Goal: Complete application form

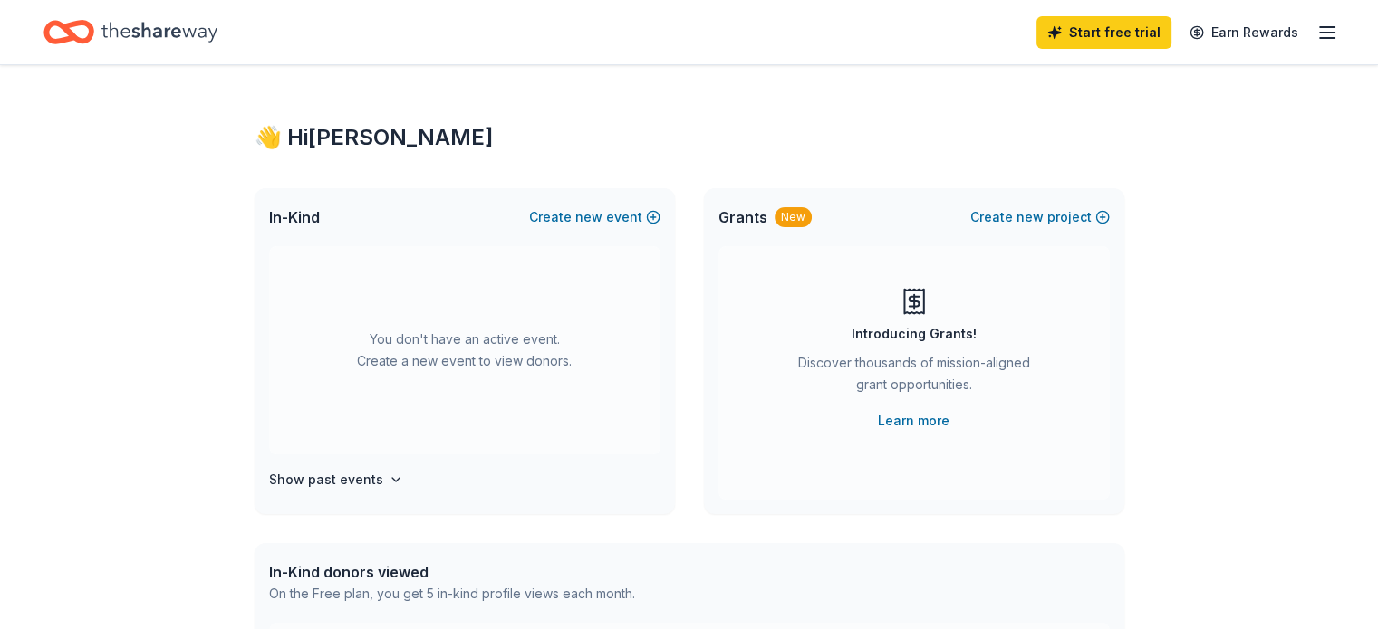
click at [176, 38] on icon "Home" at bounding box center [159, 32] width 116 height 37
click at [1316, 34] on icon "button" at bounding box center [1327, 33] width 22 height 22
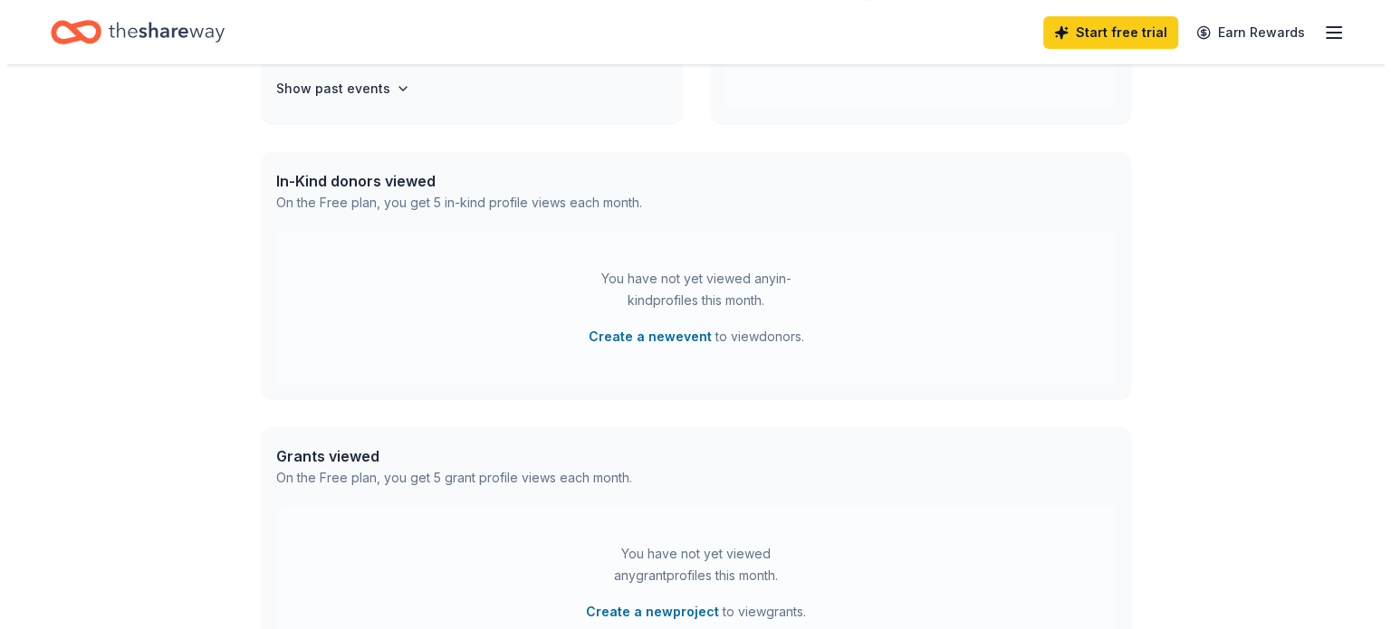
scroll to position [623, 0]
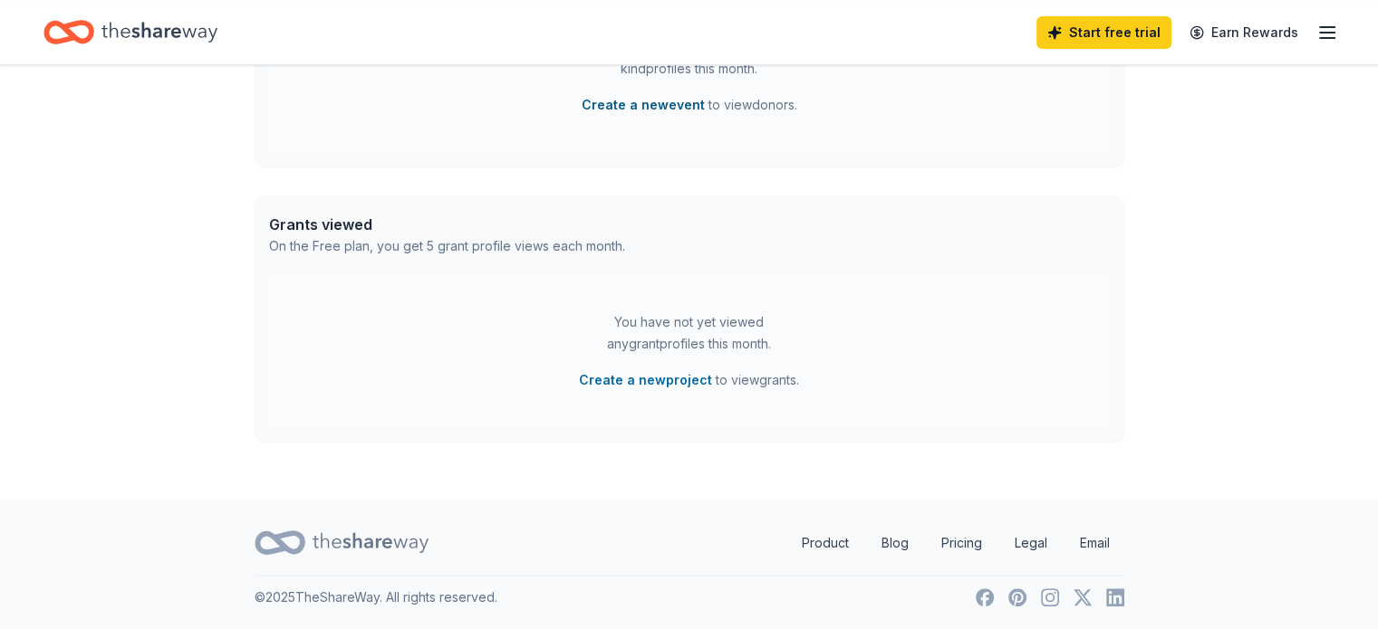
click at [677, 108] on button "Create a new event" at bounding box center [642, 105] width 123 height 22
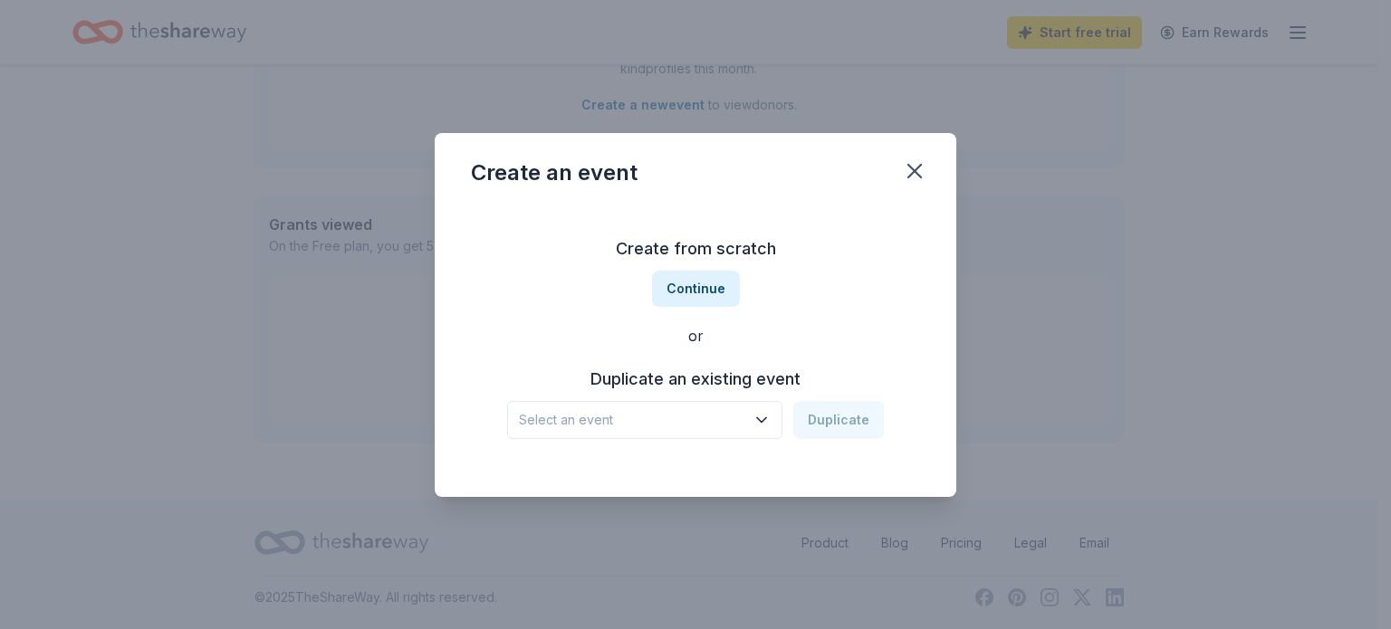
click at [713, 420] on span "Select an event" at bounding box center [632, 420] width 226 height 22
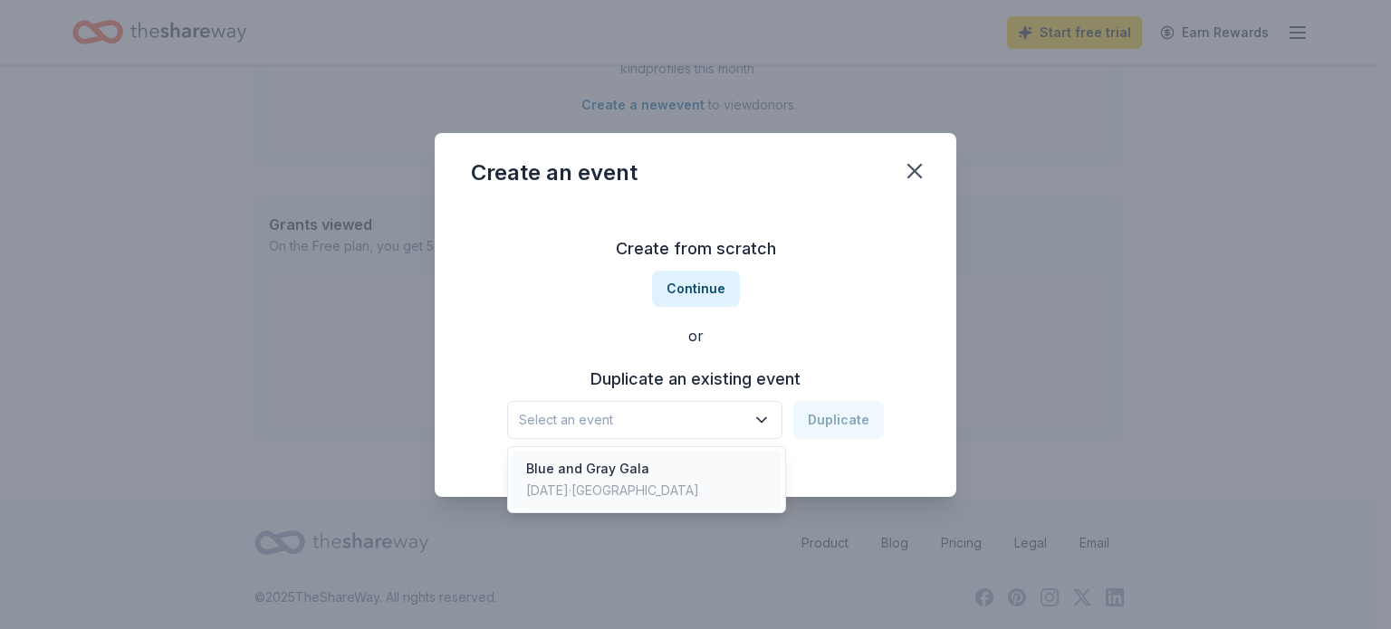
click at [690, 483] on div "Blue and Gray Gala Nov 09, 2024 · TX" at bounding box center [647, 480] width 270 height 58
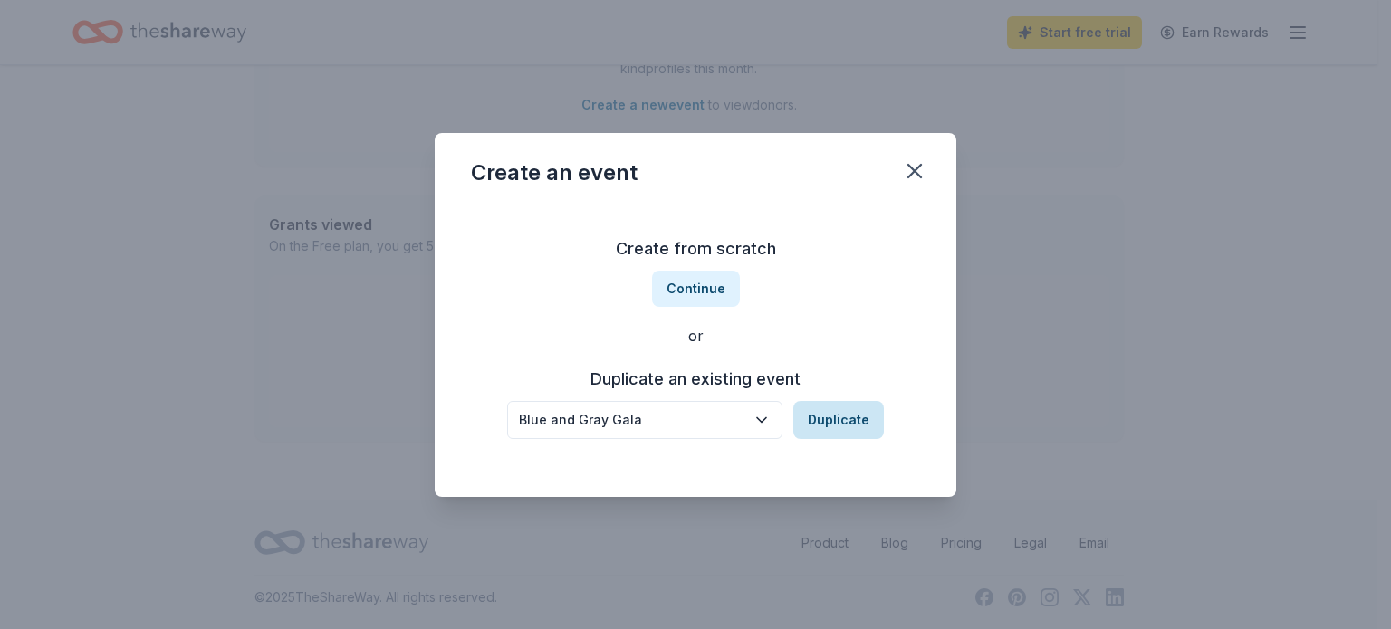
click at [819, 427] on button "Duplicate" at bounding box center [838, 420] width 91 height 38
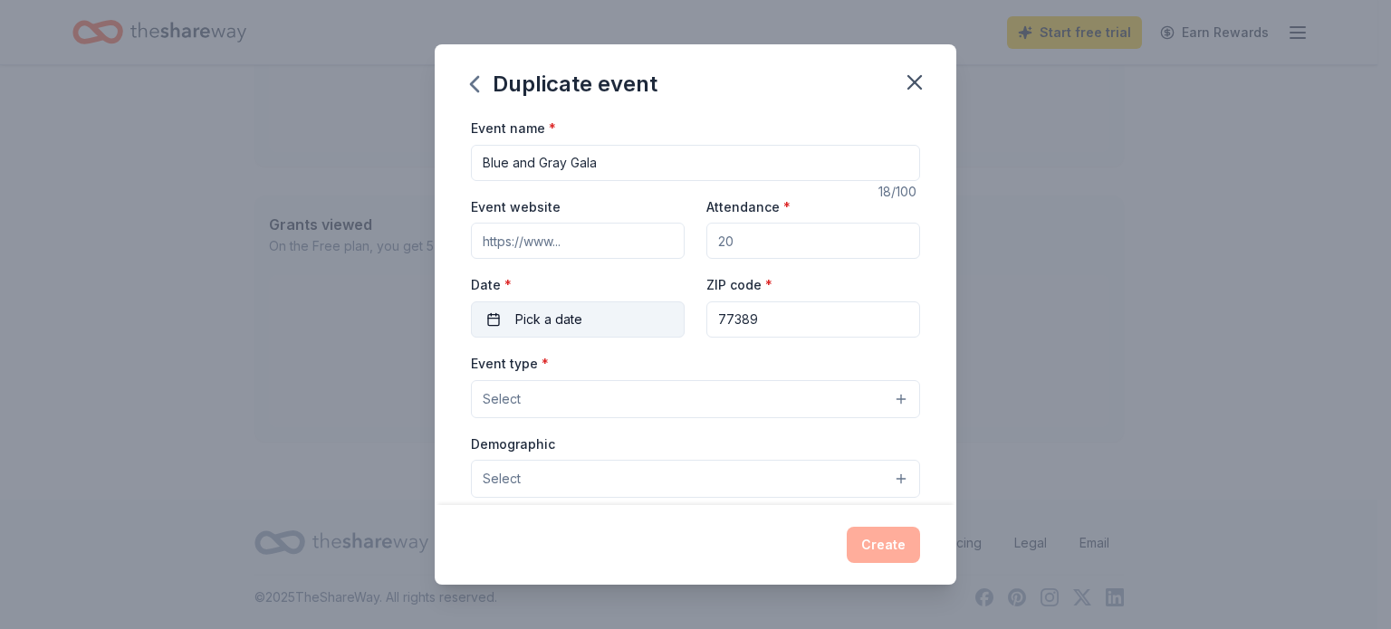
click at [594, 330] on button "Pick a date" at bounding box center [578, 320] width 214 height 36
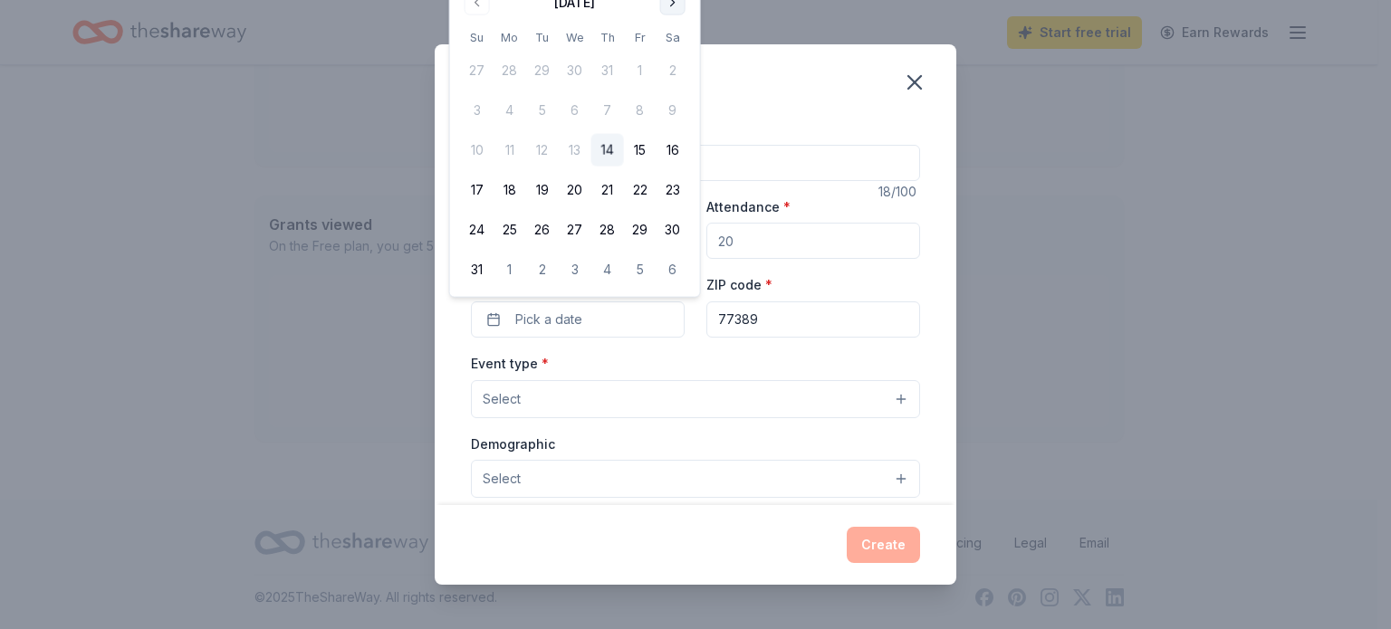
click at [674, 7] on button "Go to next month" at bounding box center [672, 2] width 25 height 25
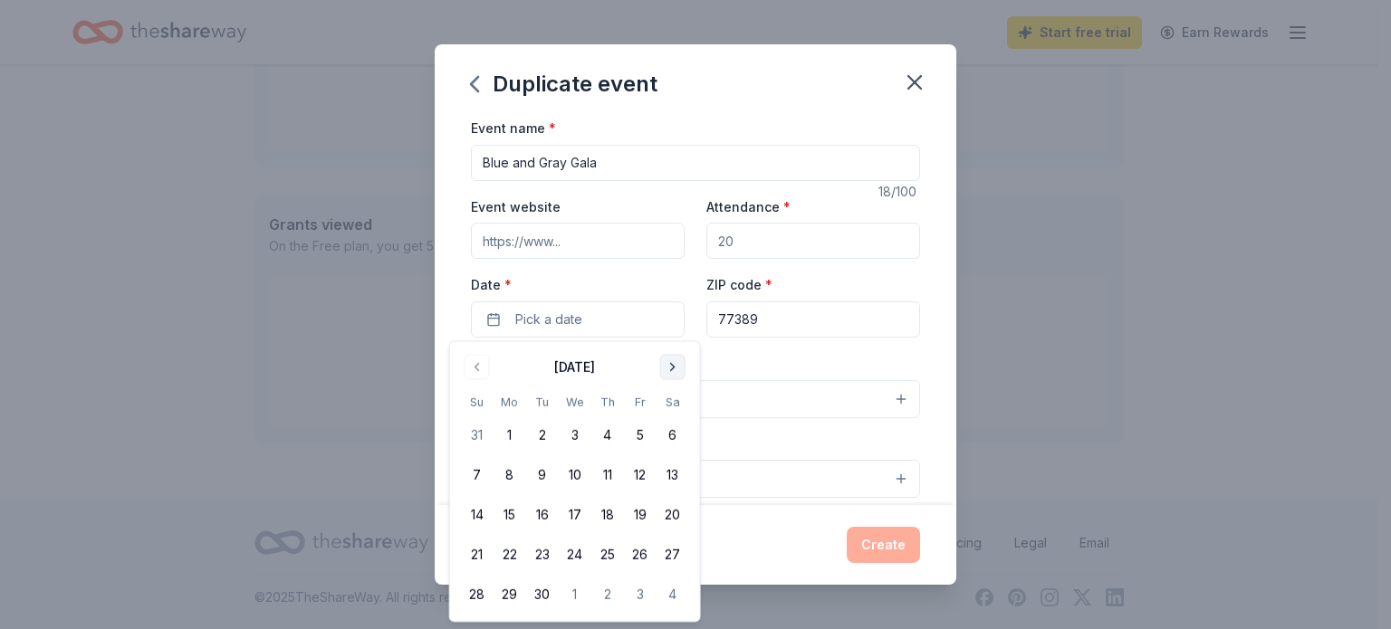
click at [663, 367] on button "Go to next month" at bounding box center [672, 366] width 25 height 25
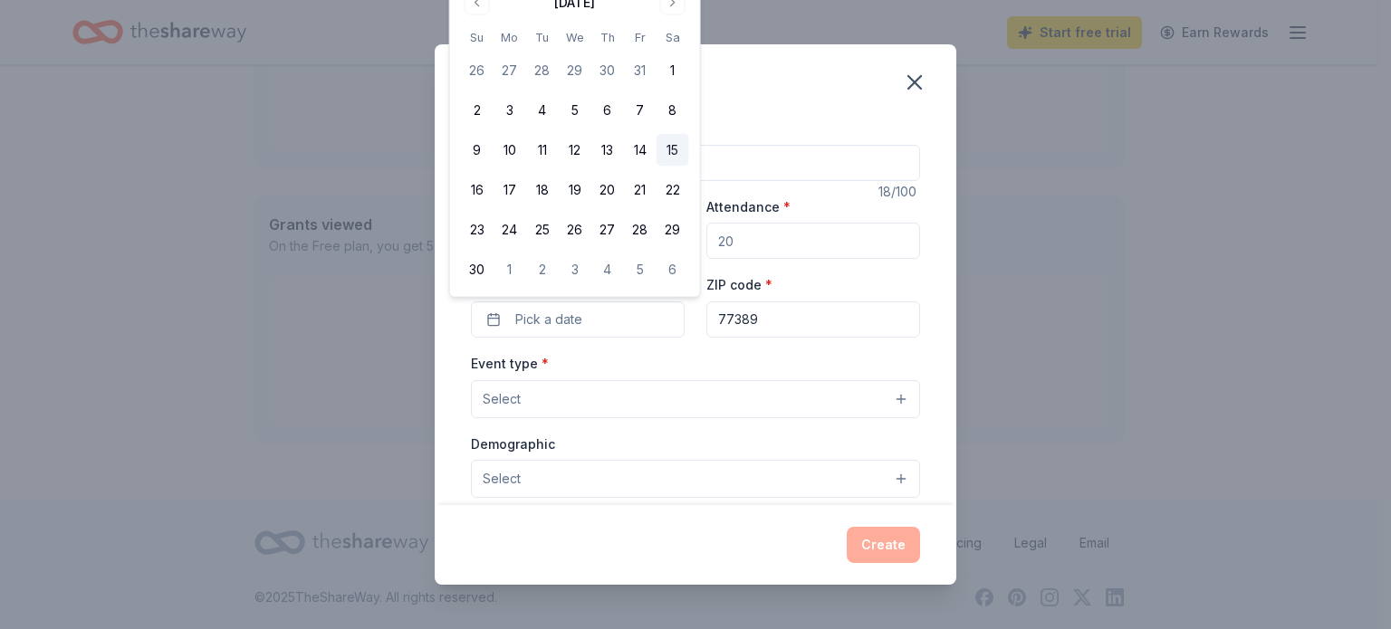
click at [664, 148] on button "15" at bounding box center [673, 150] width 33 height 33
click at [666, 148] on button "15" at bounding box center [673, 150] width 33 height 33
click at [668, 149] on button "15" at bounding box center [673, 150] width 33 height 33
click at [1005, 250] on div "Duplicate event Event name * Blue and Gray Gala 18 /100 Event website Attendanc…" at bounding box center [695, 314] width 1391 height 629
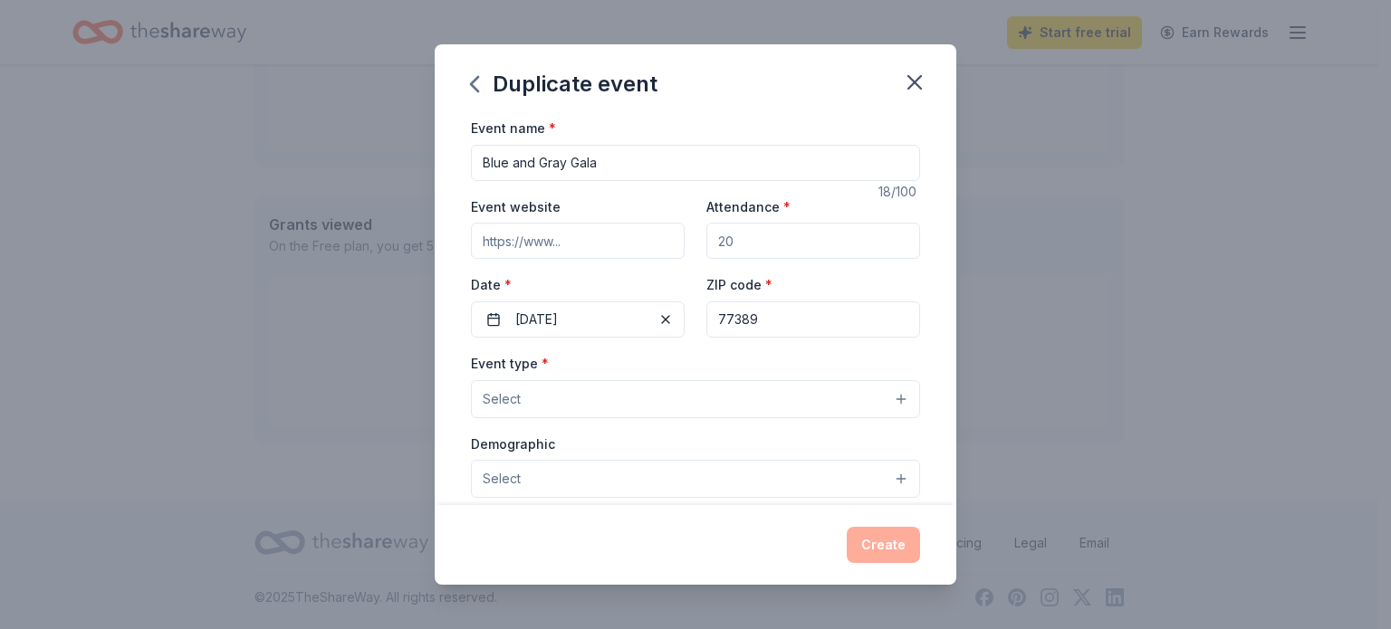
drag, startPoint x: 754, startPoint y: 244, endPoint x: 642, endPoint y: 252, distance: 111.7
click at [642, 252] on div "Event website Attendance * Date * 11/15/2025 ZIP code * 77389" at bounding box center [695, 267] width 449 height 142
type input "300"
click at [661, 408] on button "Select" at bounding box center [695, 399] width 449 height 38
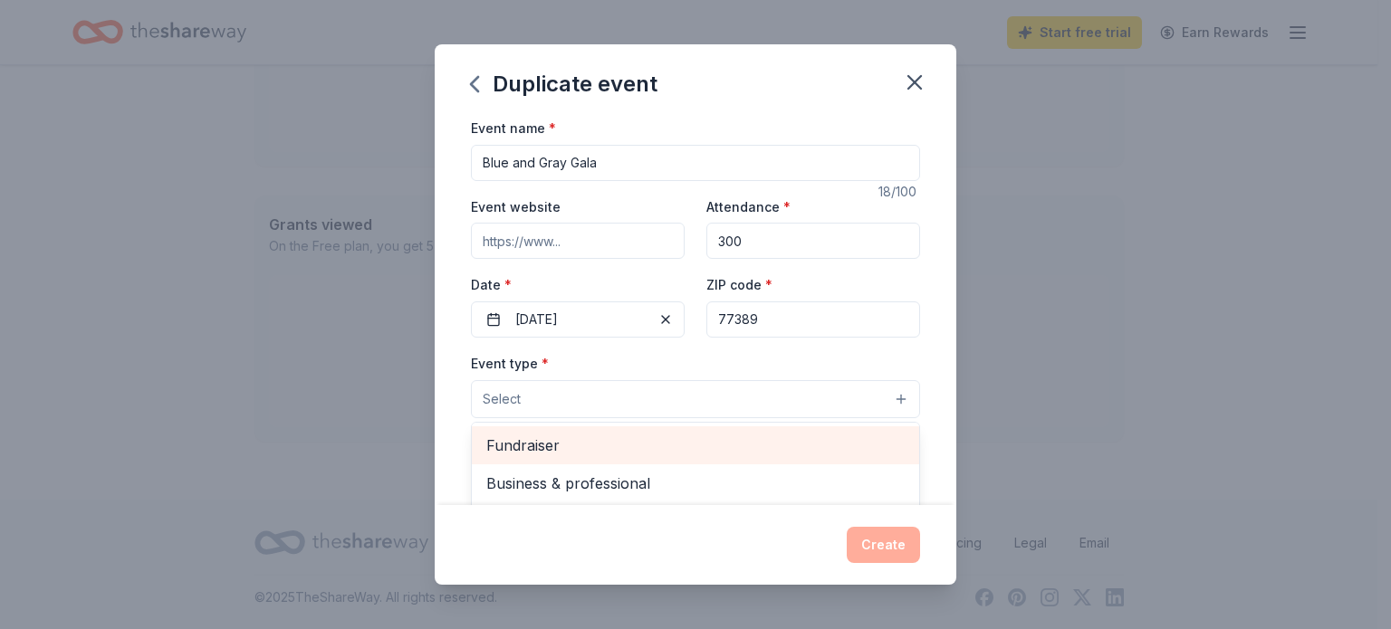
click at [643, 450] on span "Fundraiser" at bounding box center [695, 446] width 418 height 24
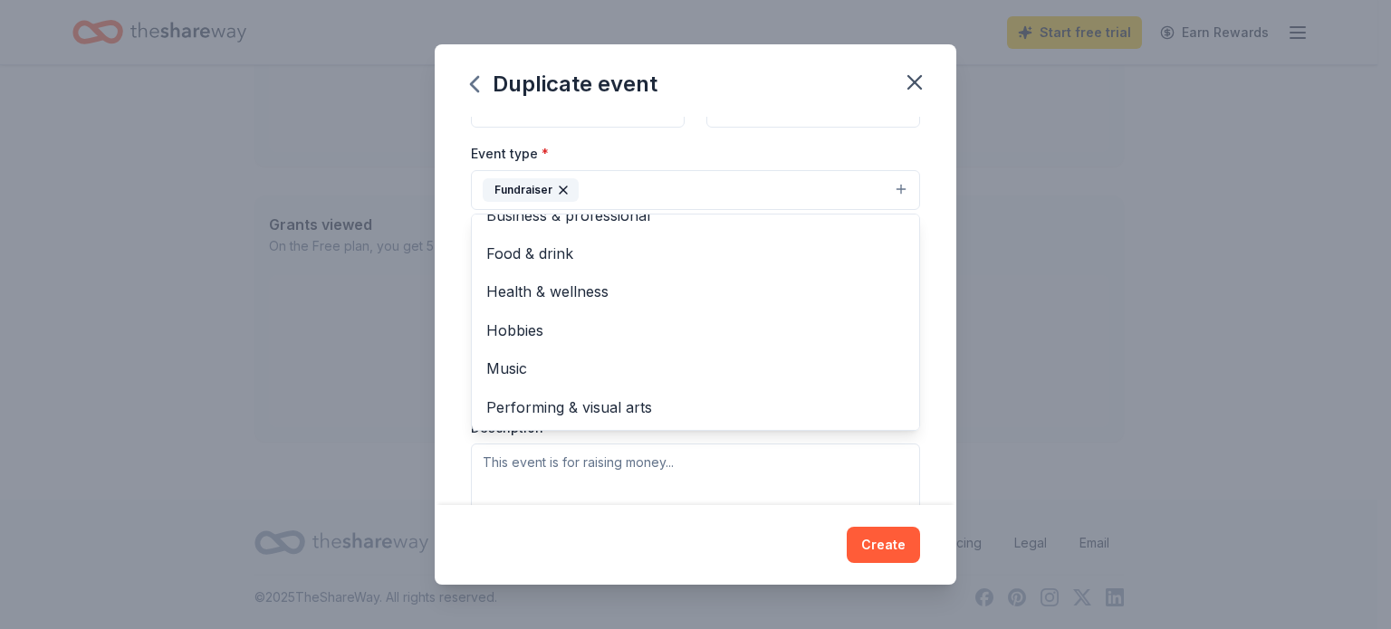
scroll to position [0, 0]
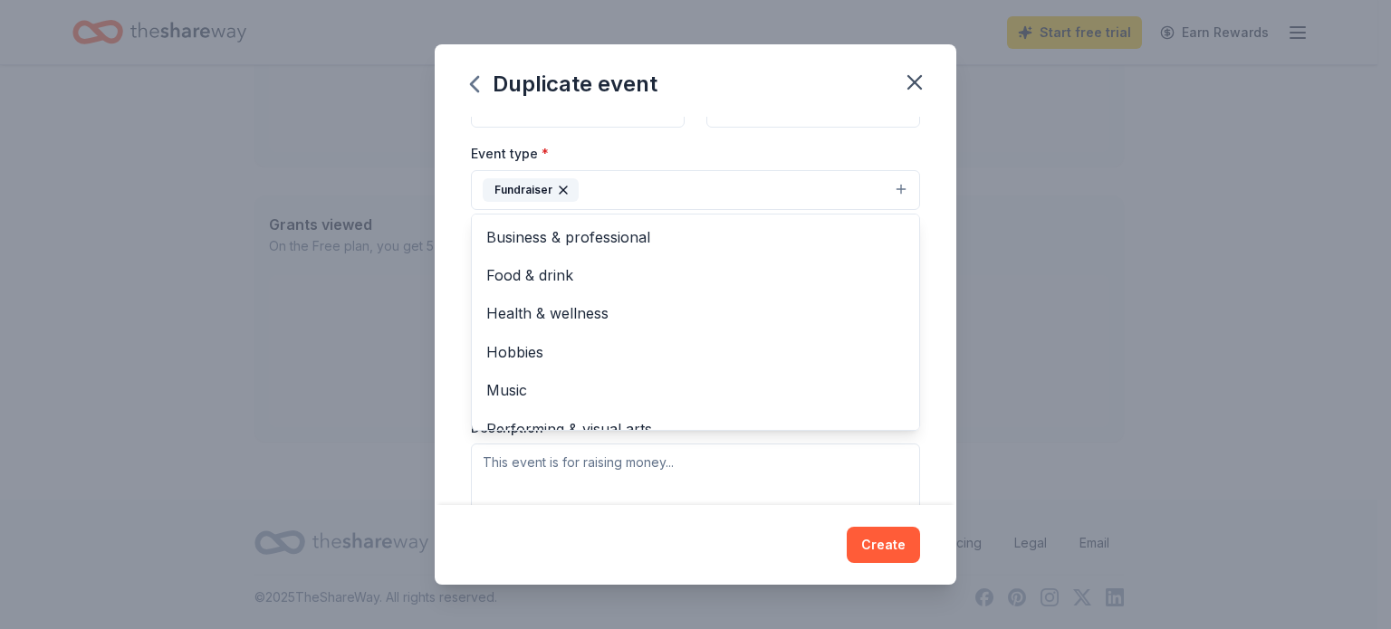
click at [920, 303] on div "Event name * Blue and Gray Gala 18 /100 Event website Attendance * 300 Date * 1…" at bounding box center [696, 311] width 522 height 389
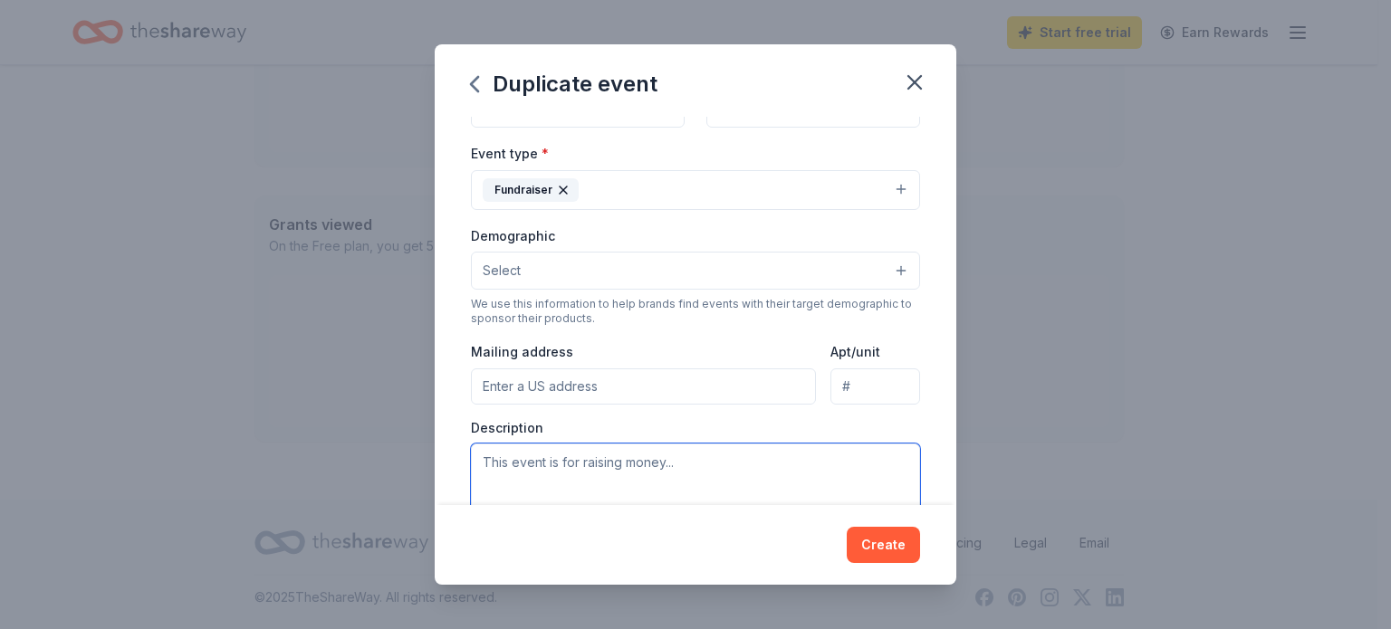
click at [741, 475] on textarea at bounding box center [695, 485] width 449 height 82
type textarea "This event is for"
click at [742, 276] on button "Select" at bounding box center [695, 271] width 449 height 38
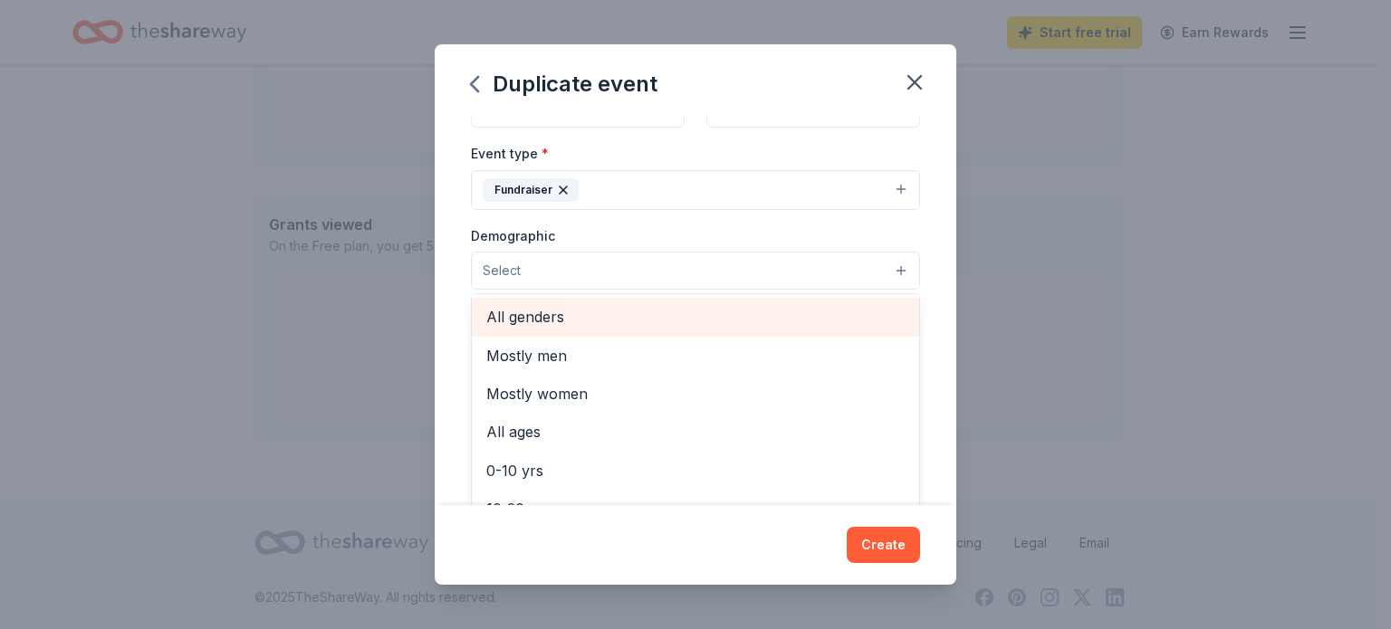
click at [734, 312] on span "All genders" at bounding box center [695, 317] width 418 height 24
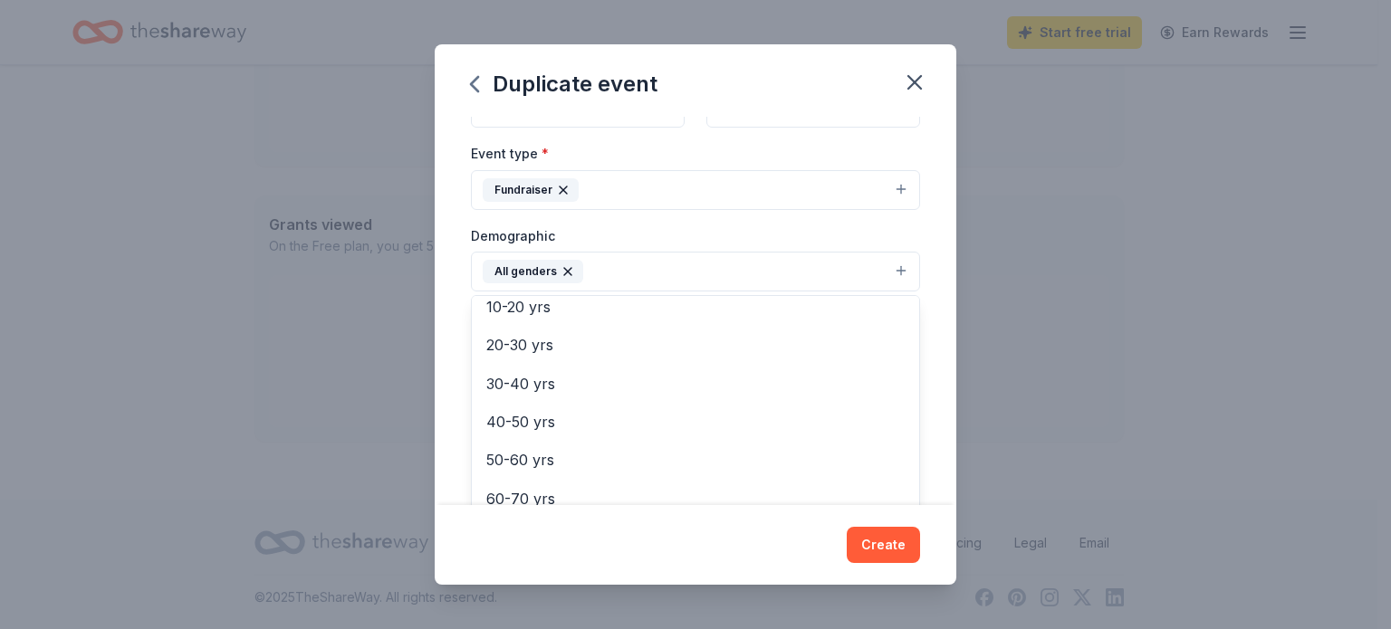
scroll to position [174, 0]
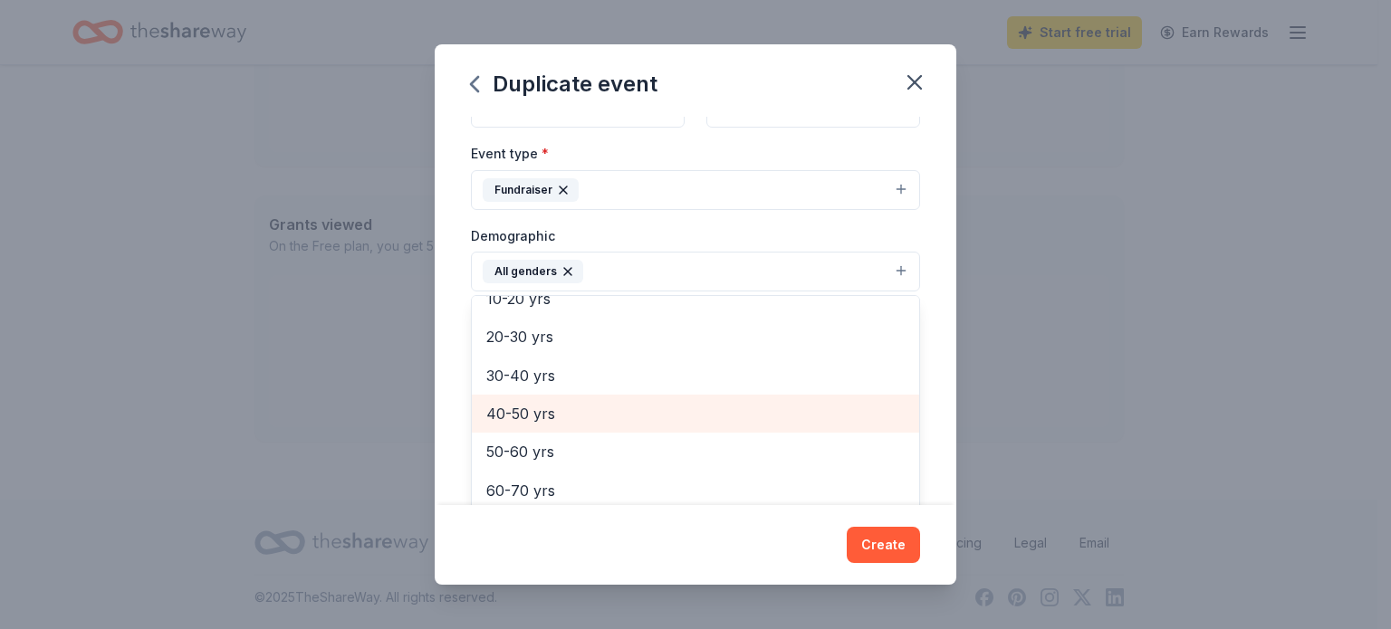
click at [639, 419] on span "40-50 yrs" at bounding box center [695, 414] width 418 height 24
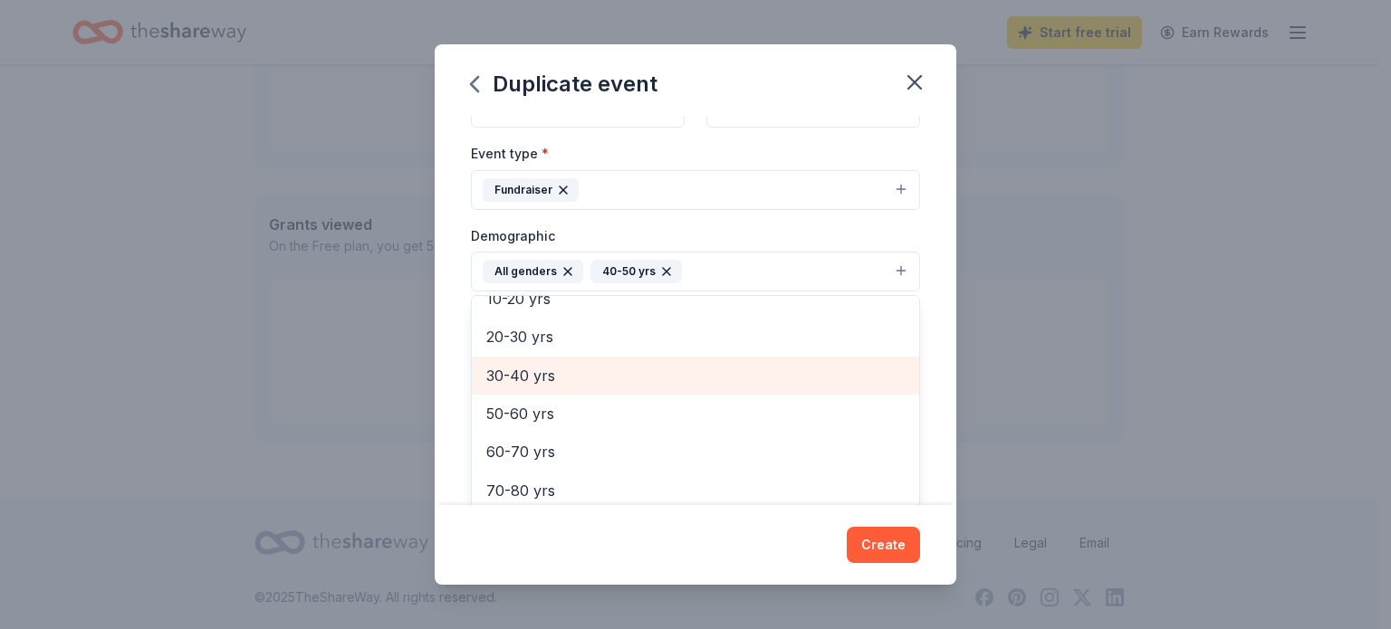
click at [707, 377] on span "30-40 yrs" at bounding box center [695, 376] width 418 height 24
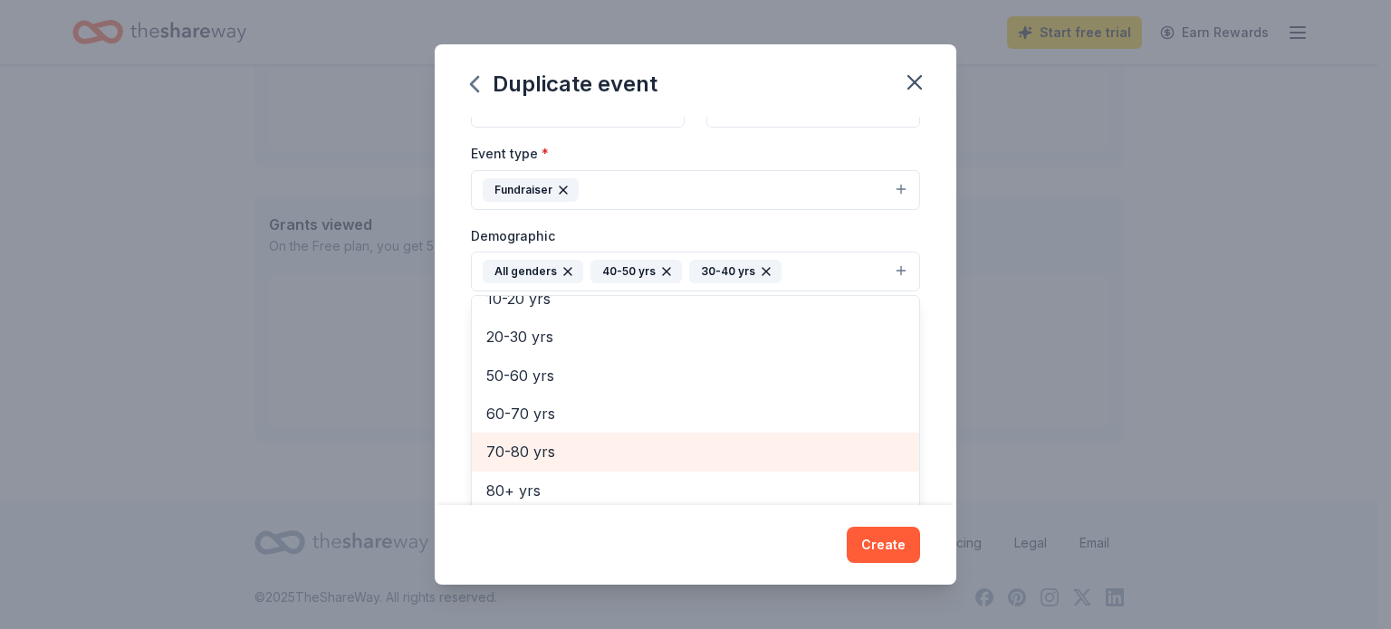
drag, startPoint x: 907, startPoint y: 419, endPoint x: 791, endPoint y: 455, distance: 121.2
click at [791, 455] on div "Event name * Blue and Gray Gala 18 /100 Event website Attendance * 300 Date * 1…" at bounding box center [696, 311] width 522 height 389
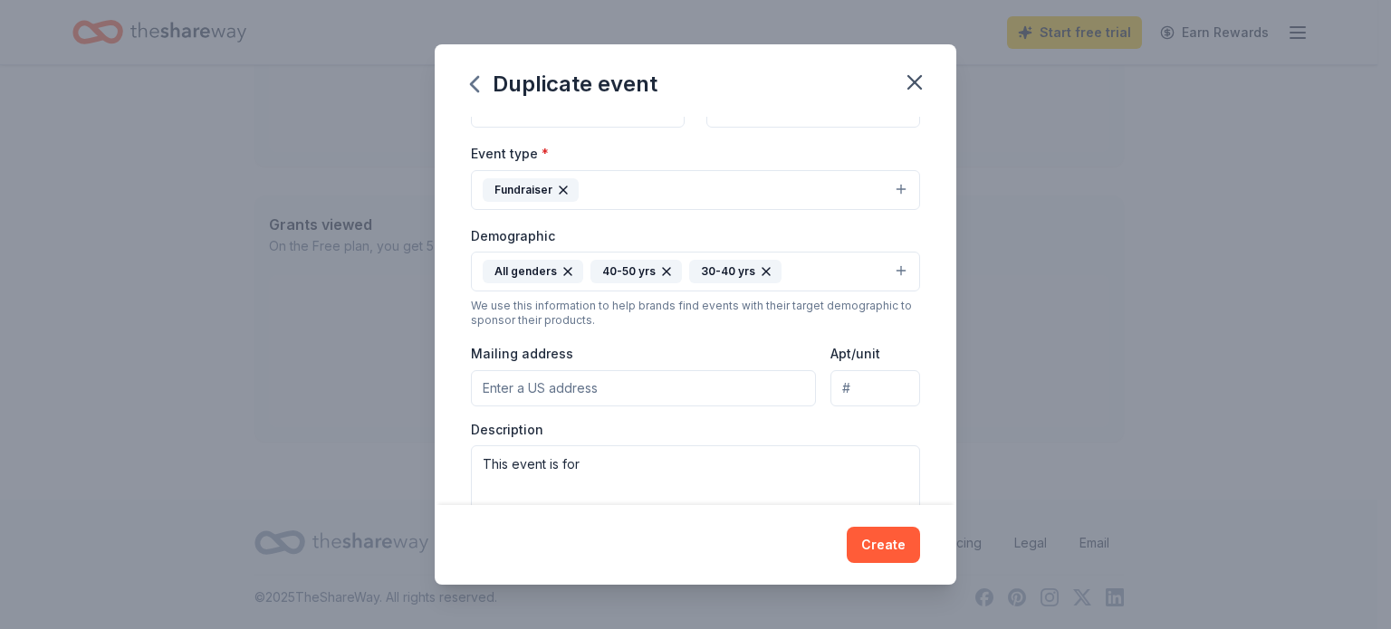
click at [704, 387] on input "Mailing address" at bounding box center [643, 388] width 345 height 36
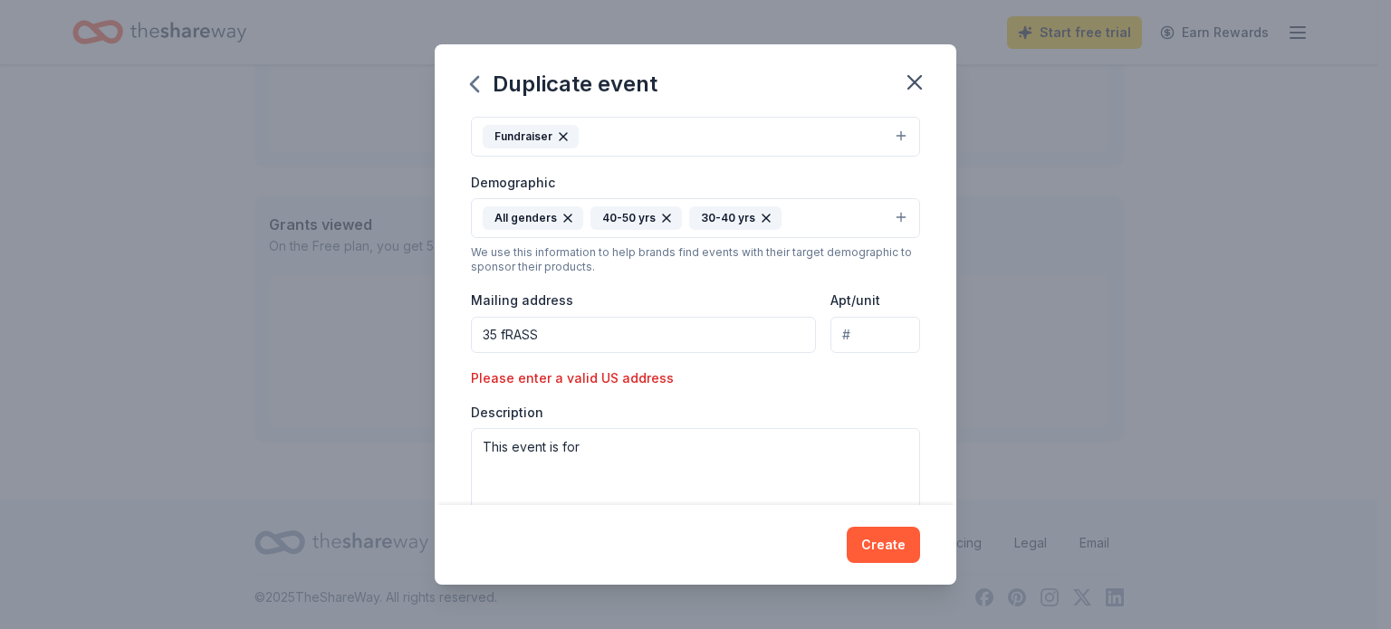
click at [560, 337] on input "35 fRASS" at bounding box center [643, 335] width 345 height 36
click at [554, 332] on input "35 fRASS" at bounding box center [643, 335] width 345 height 36
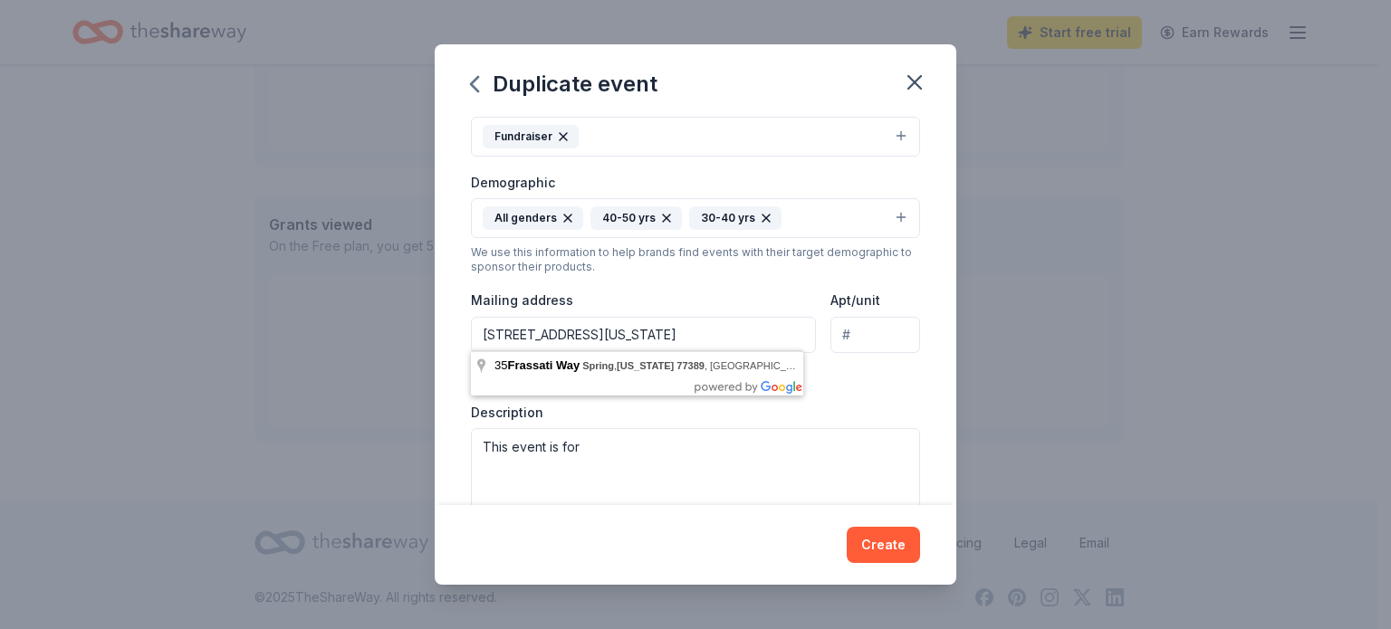
click at [713, 306] on div "Mailing address 35 Frassati Way Spring Texas 77389" at bounding box center [643, 321] width 345 height 64
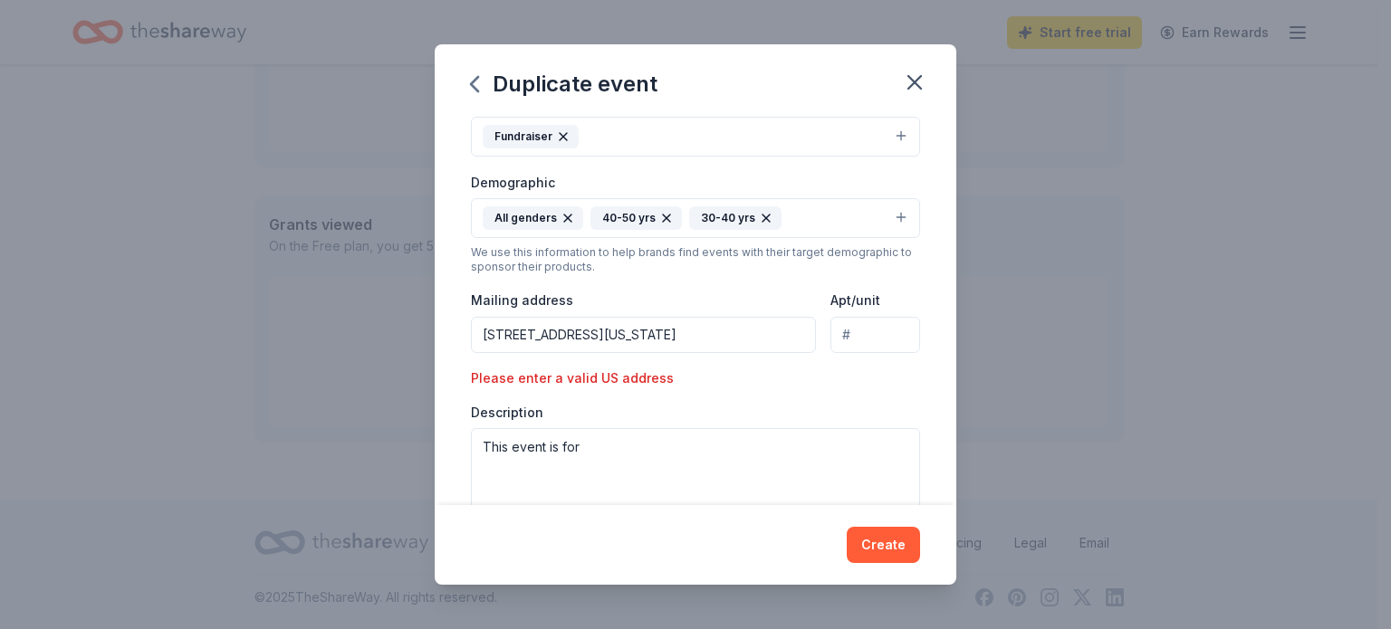
click at [655, 370] on div "Please enter a valid US address" at bounding box center [578, 379] width 214 height 22
click at [561, 389] on div "Event type * Fundraiser Demographic All genders 40-50 yrs 30-40 yrs We use this…" at bounding box center [695, 299] width 449 height 421
click at [562, 461] on textarea "This event is for" at bounding box center [695, 469] width 449 height 82
drag, startPoint x: 706, startPoint y: 1, endPoint x: 1230, endPoint y: 239, distance: 575.1
click at [1230, 239] on div "Duplicate event Event name * Blue and Gray Gala 18 /100 Event website Attendanc…" at bounding box center [695, 314] width 1391 height 629
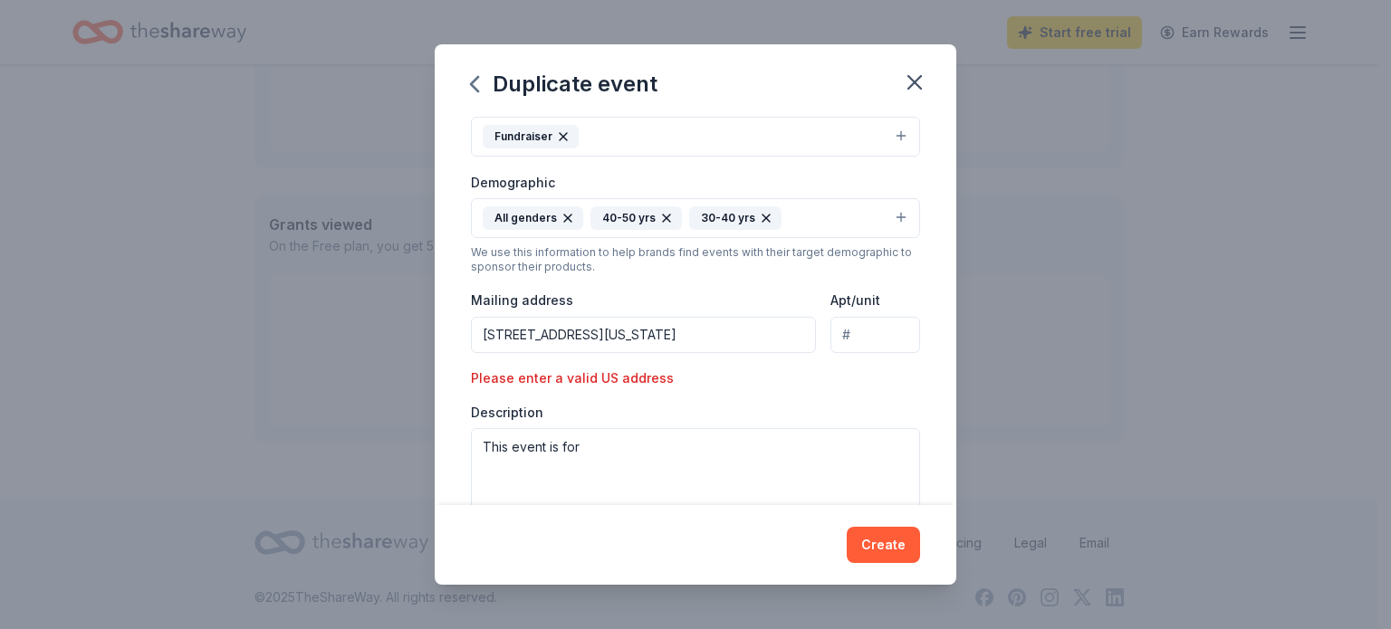
click at [707, 325] on input "35 Frassati Way Spring Texas 77389" at bounding box center [643, 335] width 345 height 36
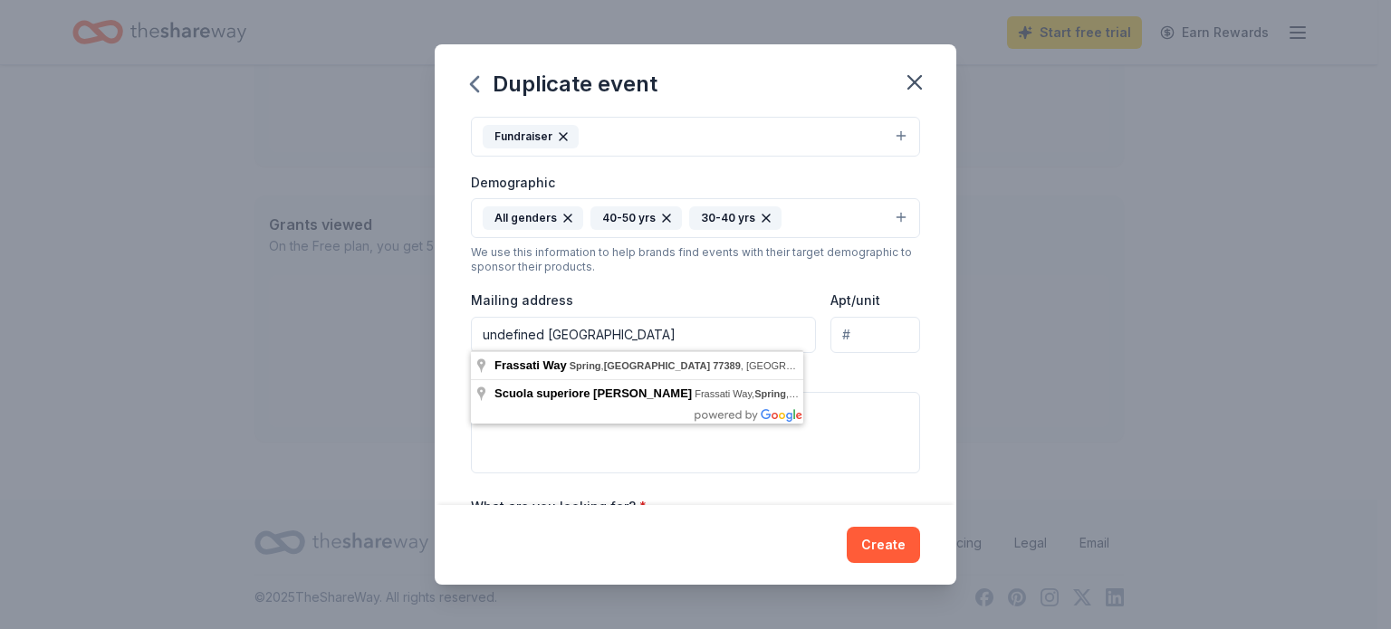
drag, startPoint x: 546, startPoint y: 328, endPoint x: 437, endPoint y: 324, distance: 109.6
click at [437, 324] on div "Event name * Blue and Gray Gala 18 /100 Event website Attendance * 300 Date * 1…" at bounding box center [696, 311] width 522 height 389
drag, startPoint x: 542, startPoint y: 331, endPoint x: 384, endPoint y: 361, distance: 160.6
click at [384, 361] on div "Duplicate event Event name * Blue and Gray Gala 18 /100 Event website Attendanc…" at bounding box center [695, 314] width 1391 height 629
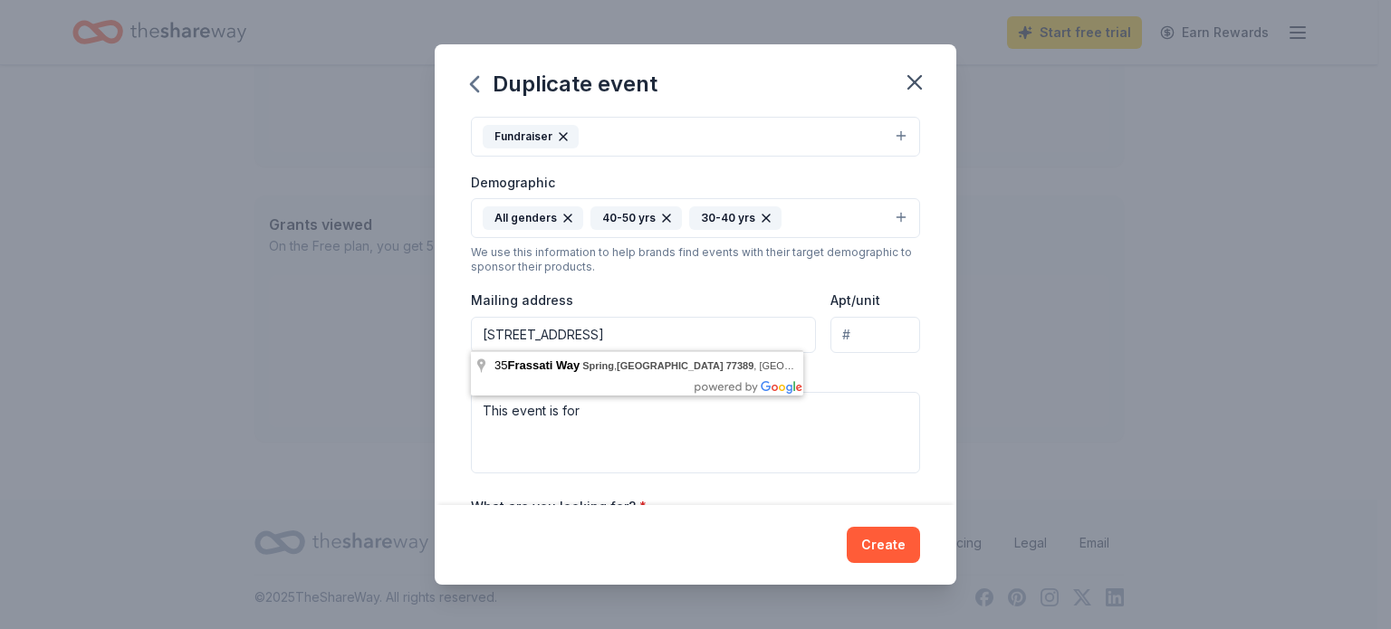
type input "35 Frassati Way, Spring, TX, 77389"
click at [879, 360] on div "Event type * Fundraiser Demographic All genders 40-50 yrs 30-40 yrs We use this…" at bounding box center [695, 281] width 449 height 385
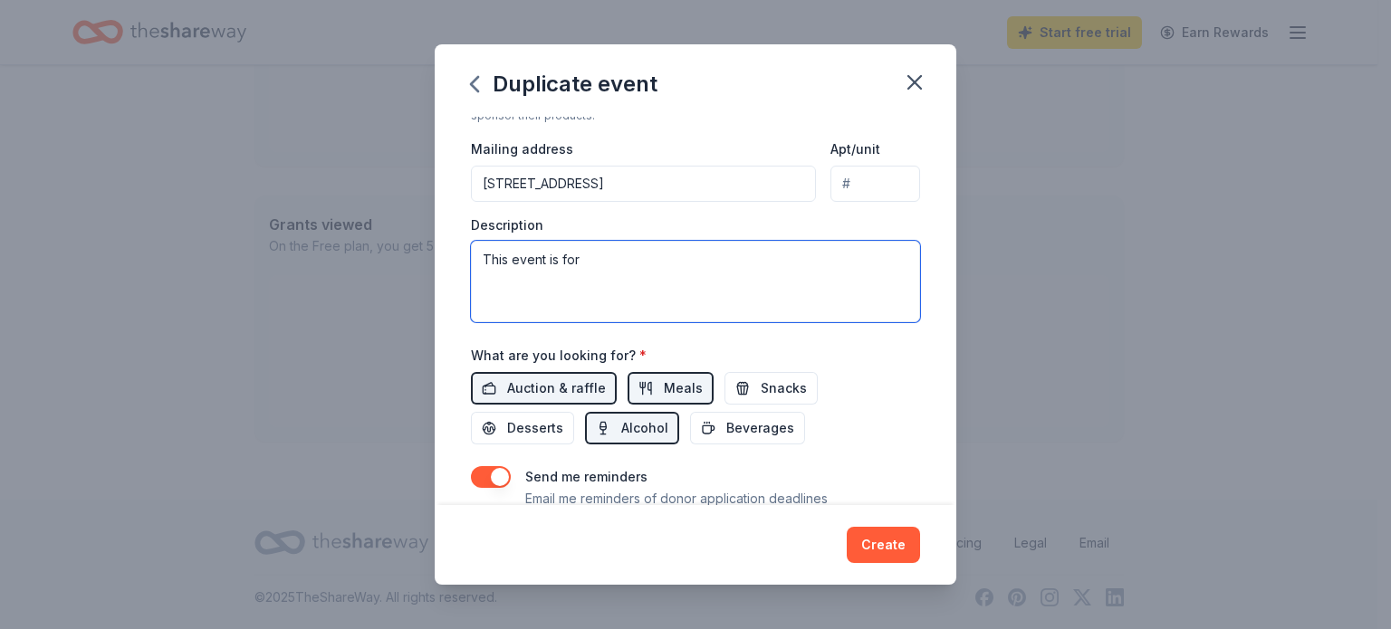
click at [522, 274] on textarea "This event is for" at bounding box center [695, 282] width 449 height 82
click at [625, 263] on textarea "This event is for" at bounding box center [695, 282] width 449 height 82
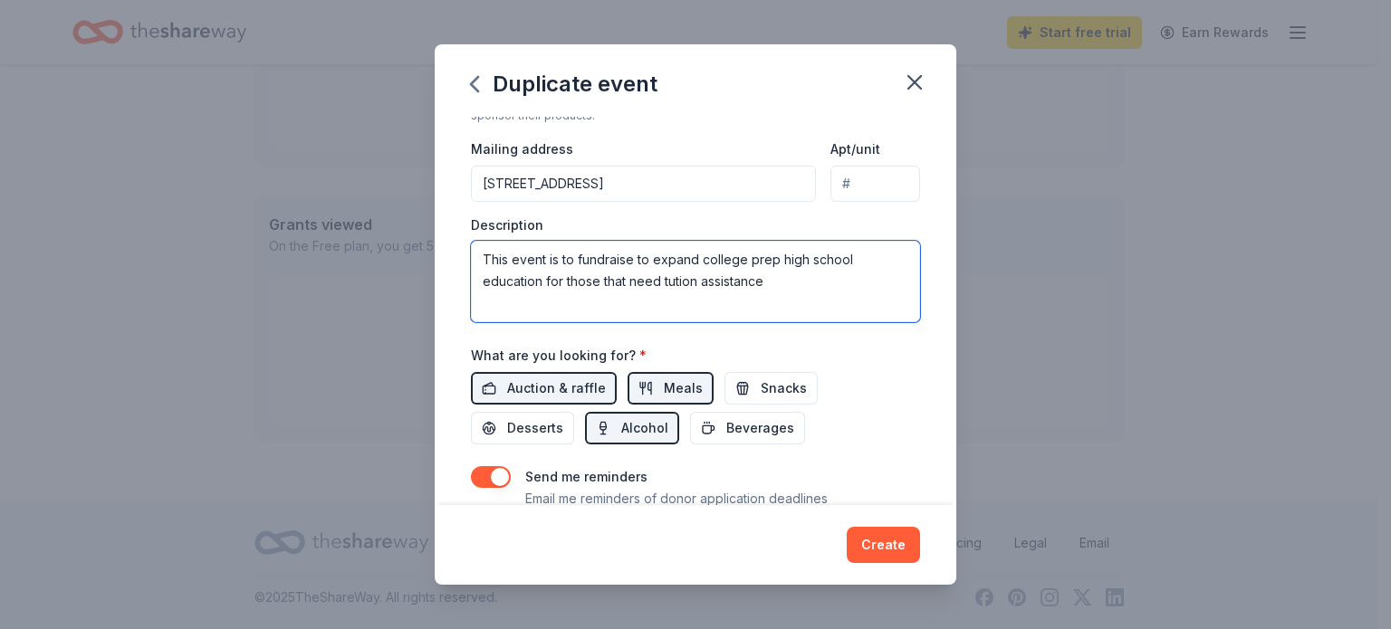
click at [696, 260] on textarea "This event is to fundraise to expand college prep high school education for tho…" at bounding box center [695, 282] width 449 height 82
drag, startPoint x: 588, startPoint y: 282, endPoint x: 829, endPoint y: 291, distance: 241.1
click at [829, 291] on textarea "This event is to fundraise to expand and offer college prep high school educati…" at bounding box center [695, 282] width 449 height 82
paste textarea "to expand college prep education to youth, offer tuition assistance and keep up…"
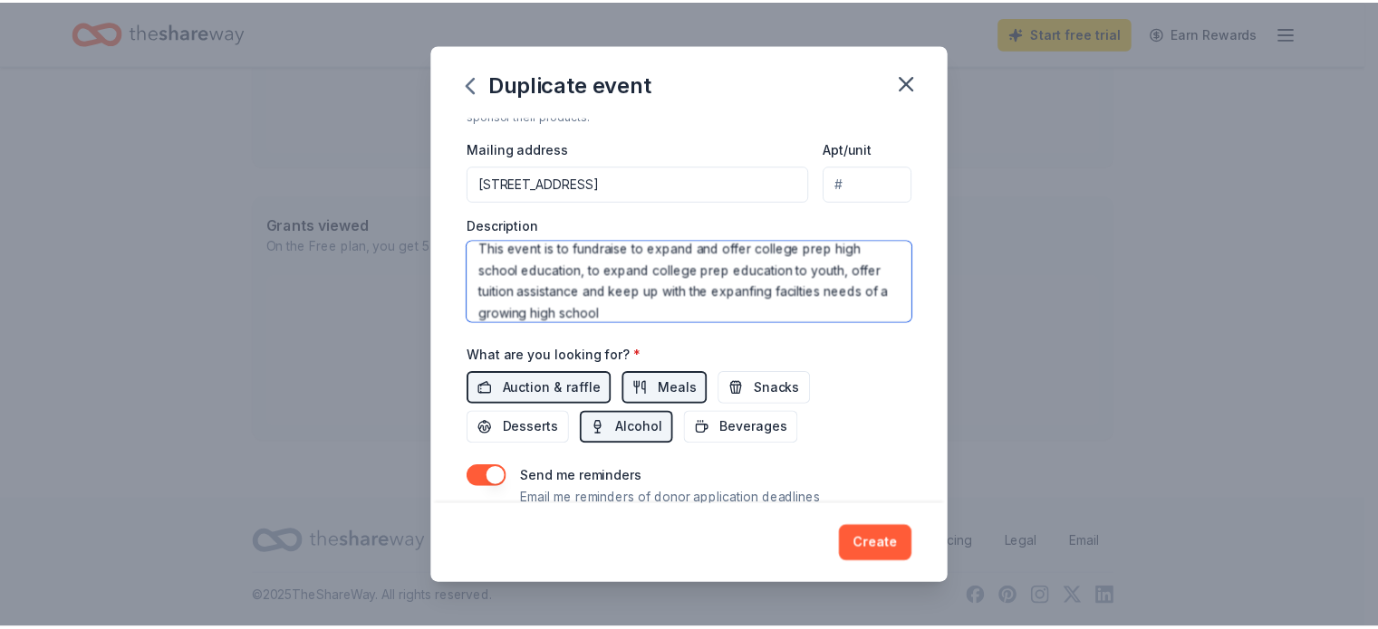
scroll to position [0, 0]
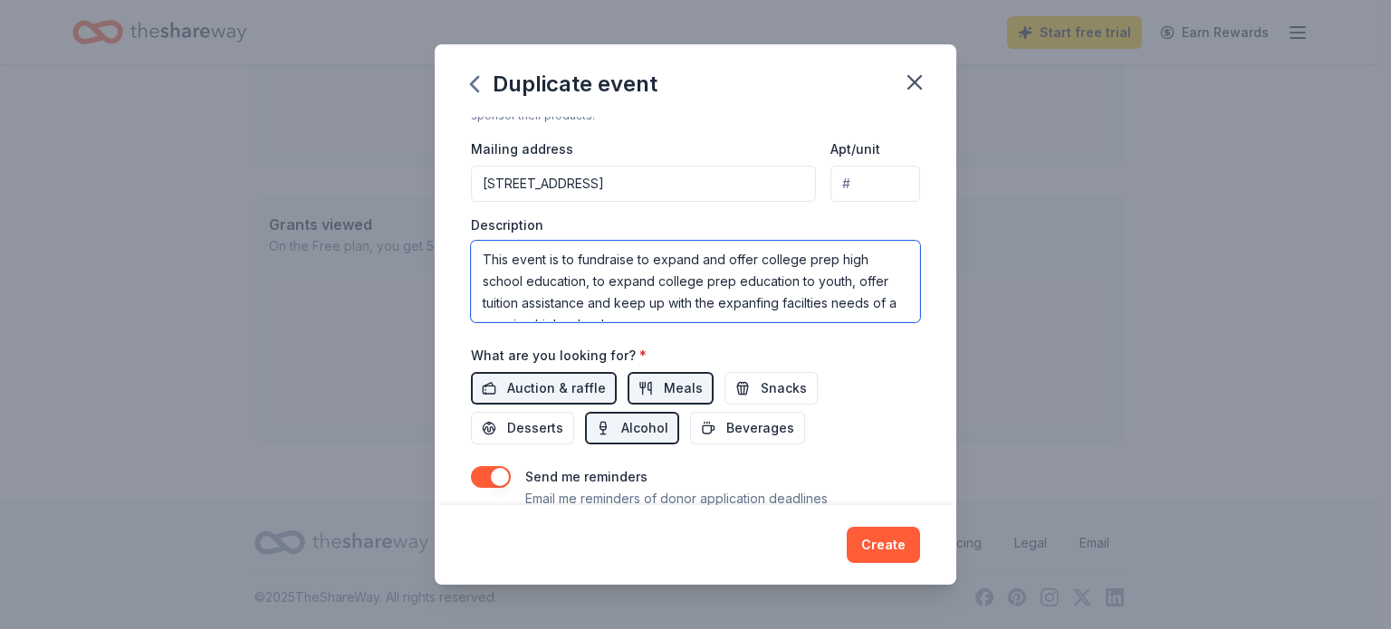
drag, startPoint x: 574, startPoint y: 256, endPoint x: 427, endPoint y: 261, distance: 147.7
click at [427, 261] on div "Duplicate event Event name * Blue and Gray Gala 18 /100 Event website Attendanc…" at bounding box center [695, 314] width 1391 height 629
click at [685, 256] on textarea "We fundraise to expand and offer college prep high school education, to expand …" at bounding box center [695, 282] width 449 height 82
drag, startPoint x: 542, startPoint y: 283, endPoint x: 754, endPoint y: 276, distance: 212.1
click at [754, 276] on textarea "We fundraise to expand and offer college prep high school education, to expand …" at bounding box center [695, 282] width 449 height 82
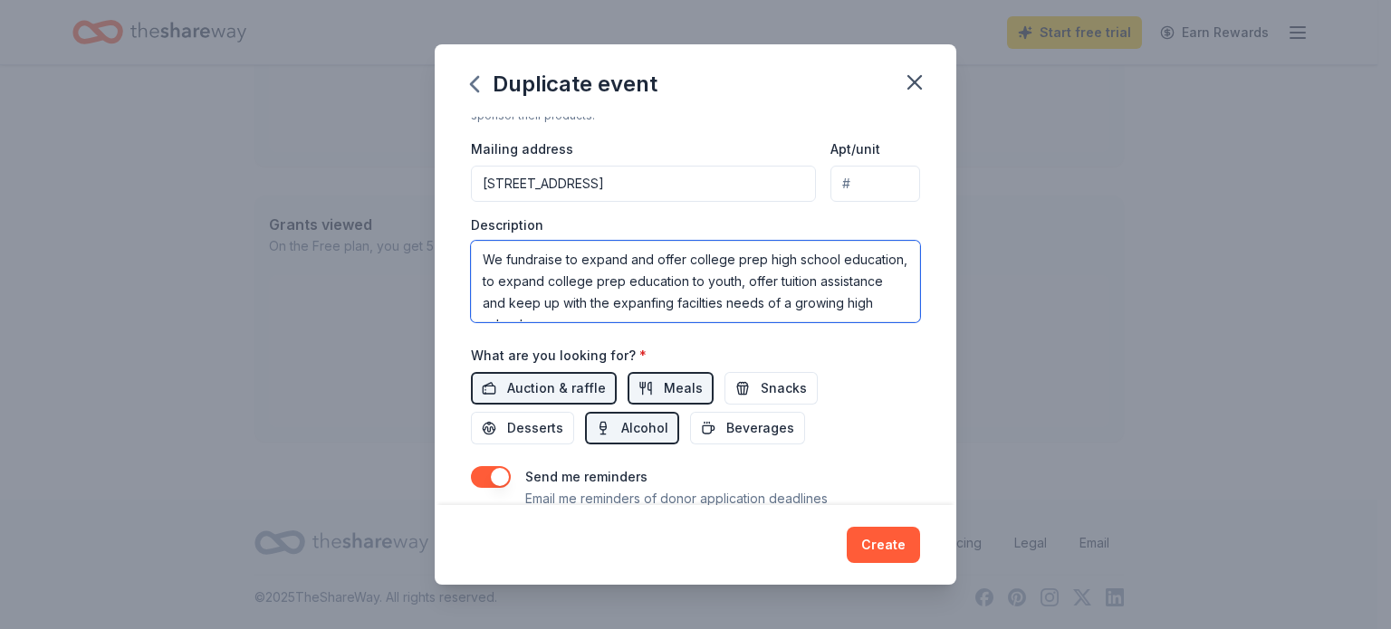
drag, startPoint x: 765, startPoint y: 253, endPoint x: 845, endPoint y: 257, distance: 79.8
click at [845, 257] on textarea "We fundraise to expand and offer college prep high school education, to expand …" at bounding box center [695, 282] width 449 height 82
click at [820, 262] on textarea "We fundraise to expand and offer college prep education, to expand college prep…" at bounding box center [695, 282] width 449 height 82
click at [843, 282] on textarea "We fundraise to expand and offer college prep education to high school students…" at bounding box center [695, 282] width 449 height 82
drag, startPoint x: 750, startPoint y: 283, endPoint x: 862, endPoint y: 285, distance: 112.3
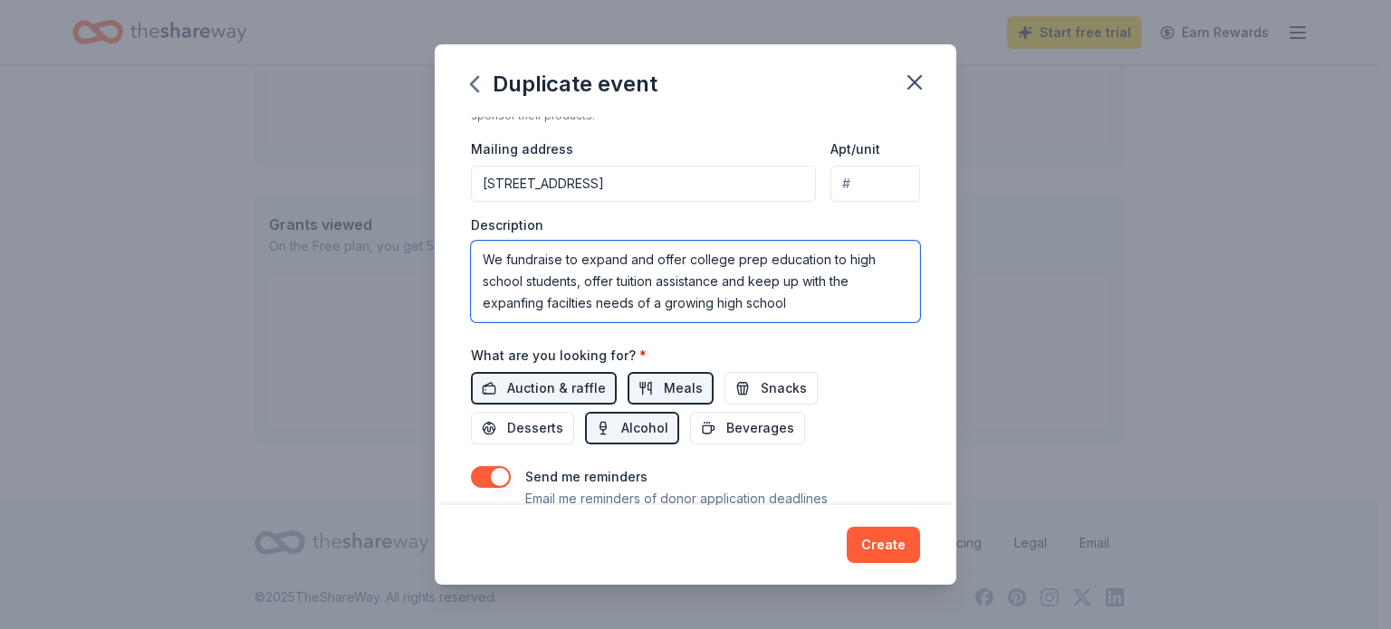
click at [862, 285] on textarea "We fundraise to expand and offer college prep education to high school students…" at bounding box center [695, 282] width 449 height 82
drag, startPoint x: 686, startPoint y: 303, endPoint x: 860, endPoint y: 303, distance: 173.9
click at [860, 303] on textarea "We fundraise to expand and offer college prep education to high school students…" at bounding box center [695, 282] width 449 height 82
click at [877, 290] on textarea "We fundraise to expand and offer college prep education to high school students…" at bounding box center [695, 282] width 449 height 82
type textarea "We fundraise to expand and offer college prep education to high school students…"
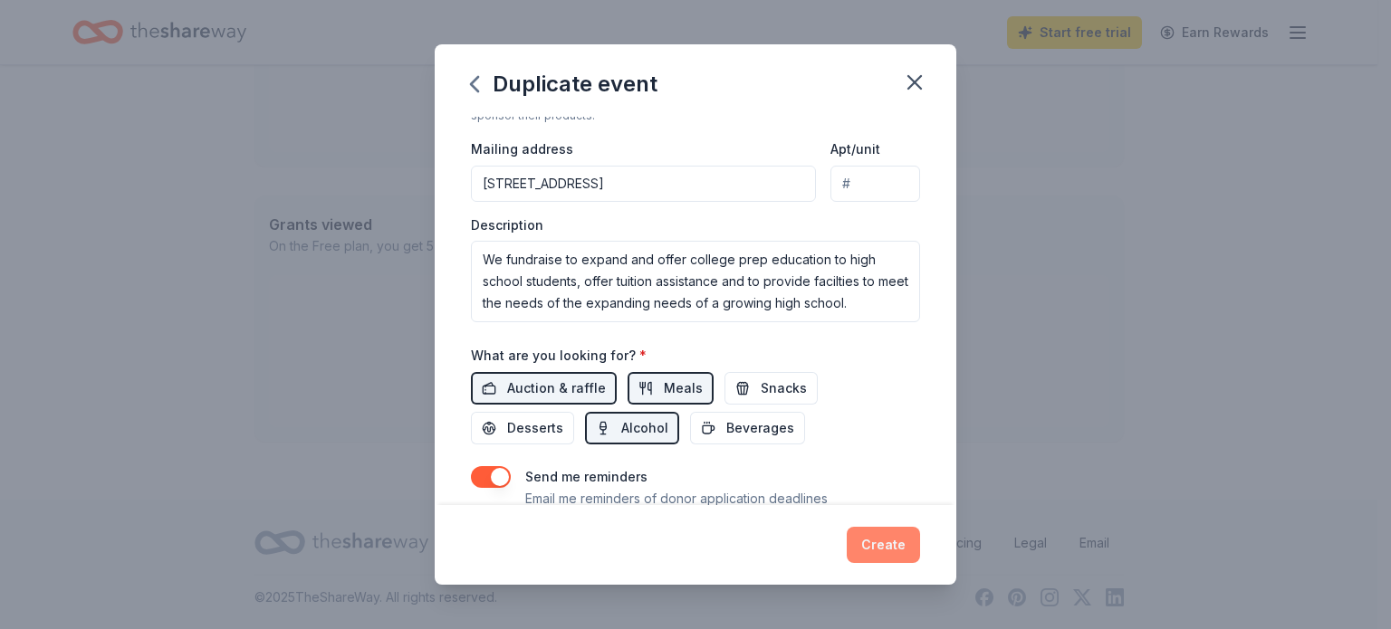
click at [887, 558] on button "Create" at bounding box center [883, 545] width 73 height 36
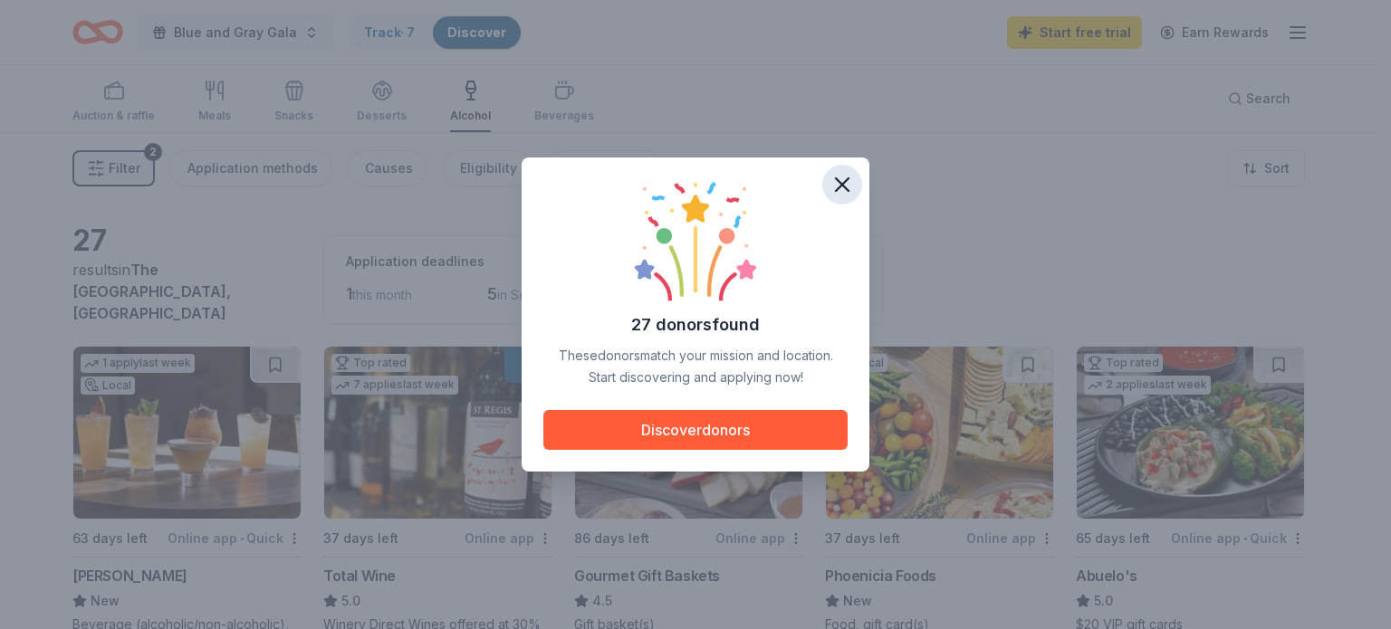
click at [842, 185] on icon "button" at bounding box center [842, 184] width 13 height 13
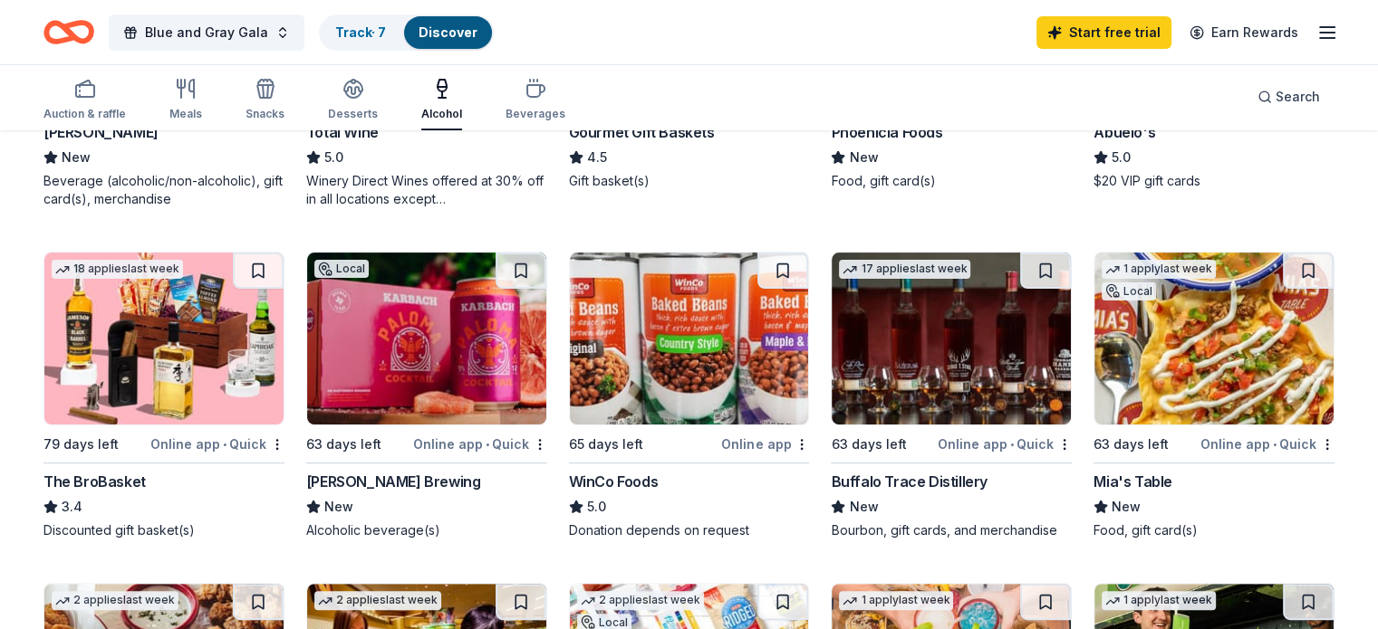
scroll to position [445, 0]
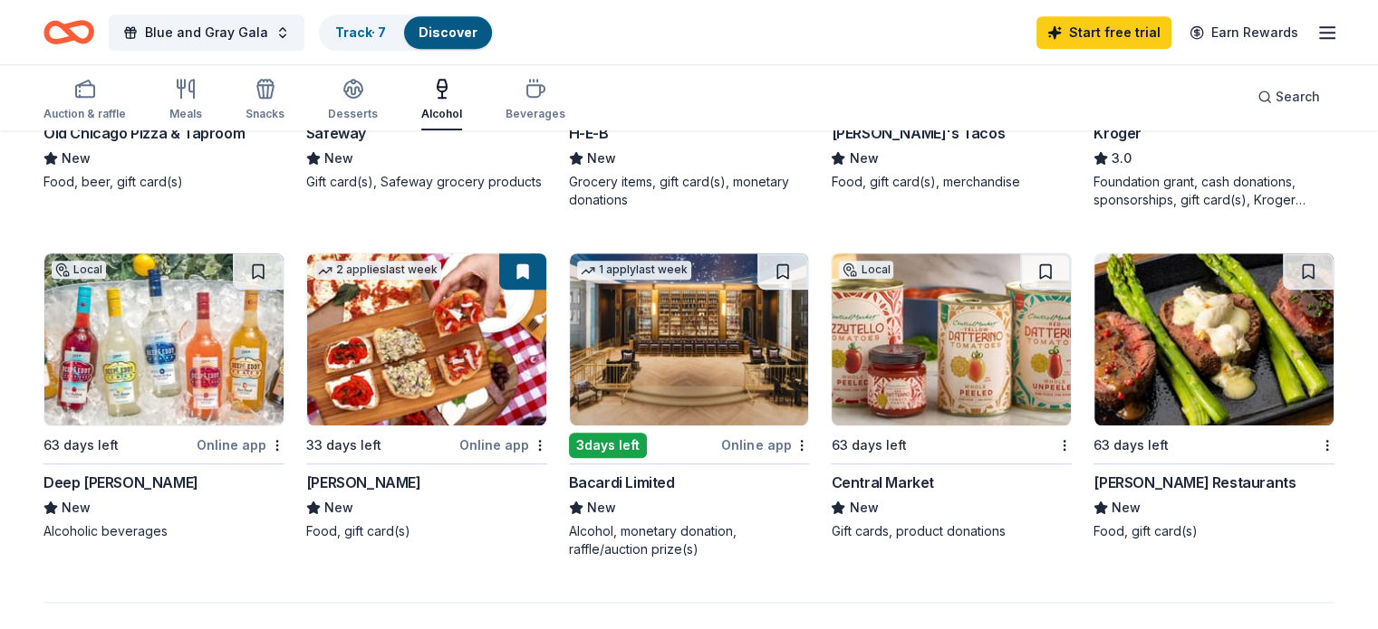
scroll to position [1124, 0]
click at [157, 341] on img at bounding box center [163, 340] width 239 height 172
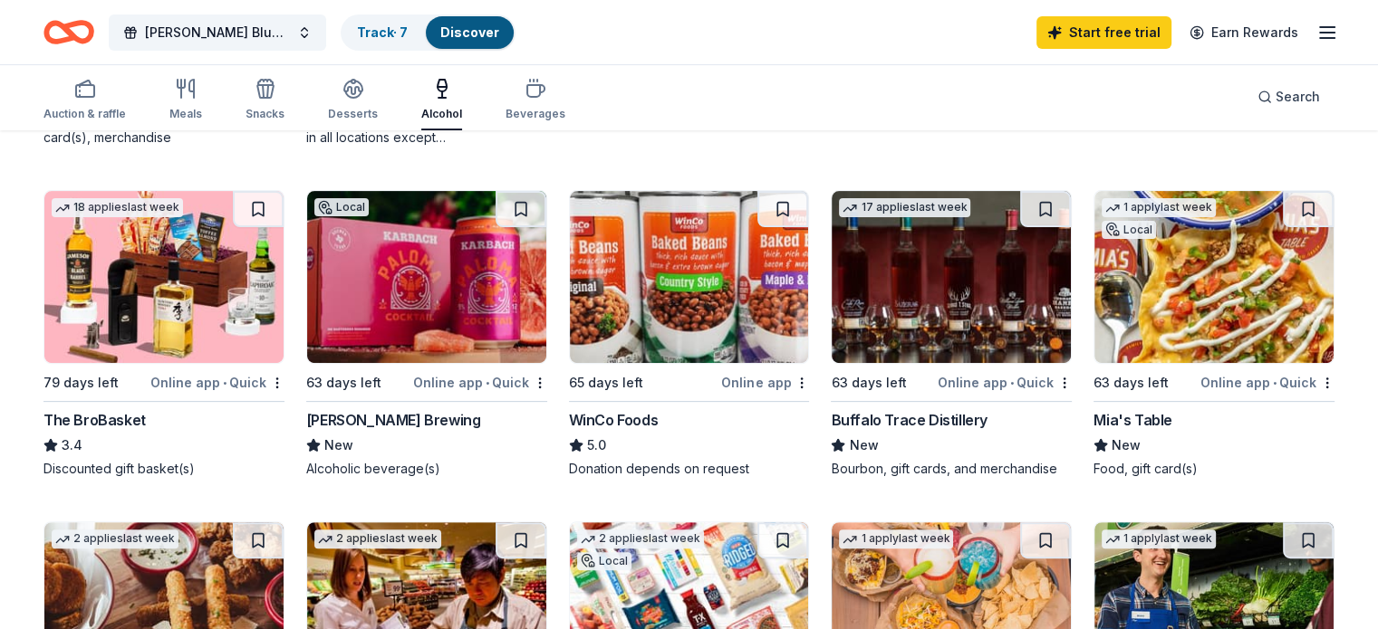
scroll to position [504, 0]
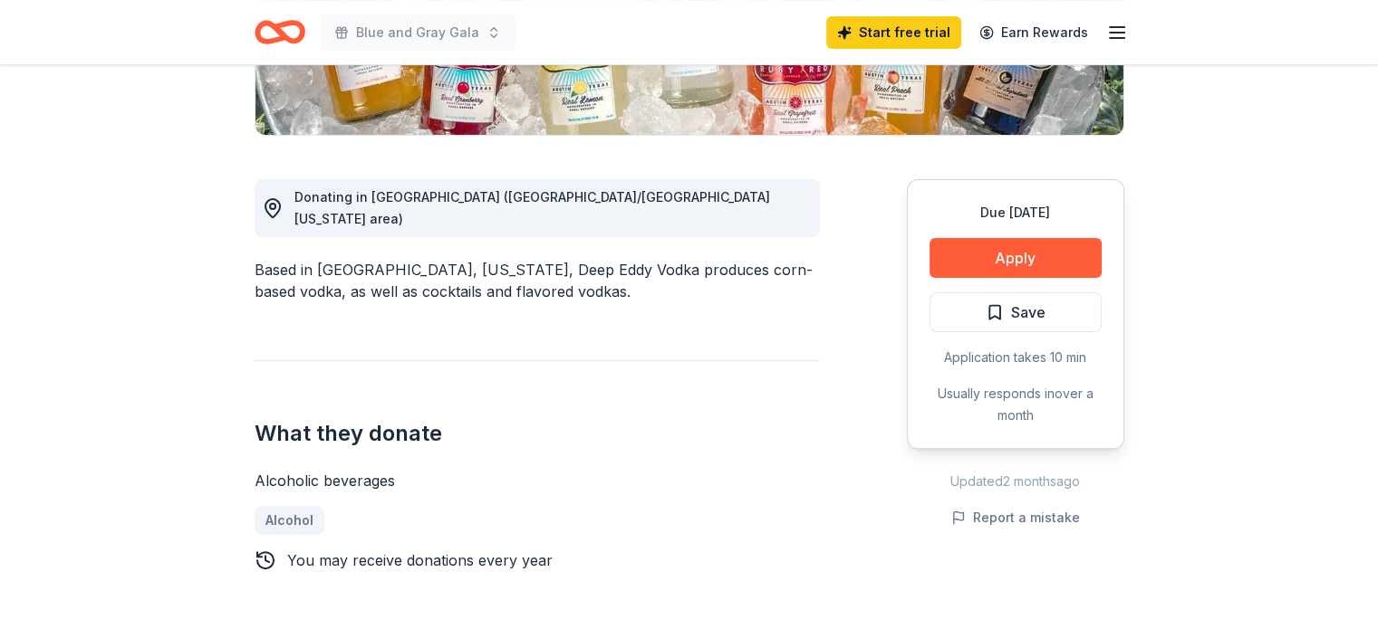
scroll to position [415, 0]
click at [981, 258] on button "Apply" at bounding box center [1015, 258] width 172 height 40
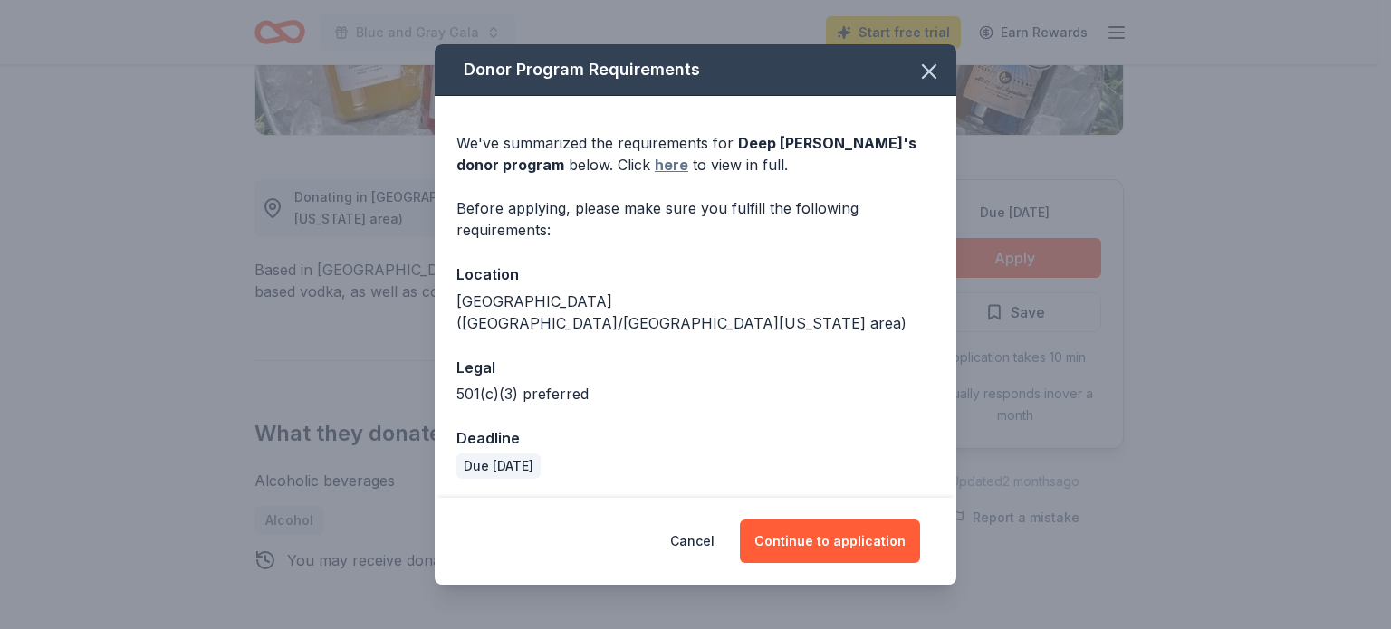
click at [655, 176] on link "here" at bounding box center [672, 165] width 34 height 22
click at [936, 83] on icon "button" at bounding box center [929, 71] width 25 height 25
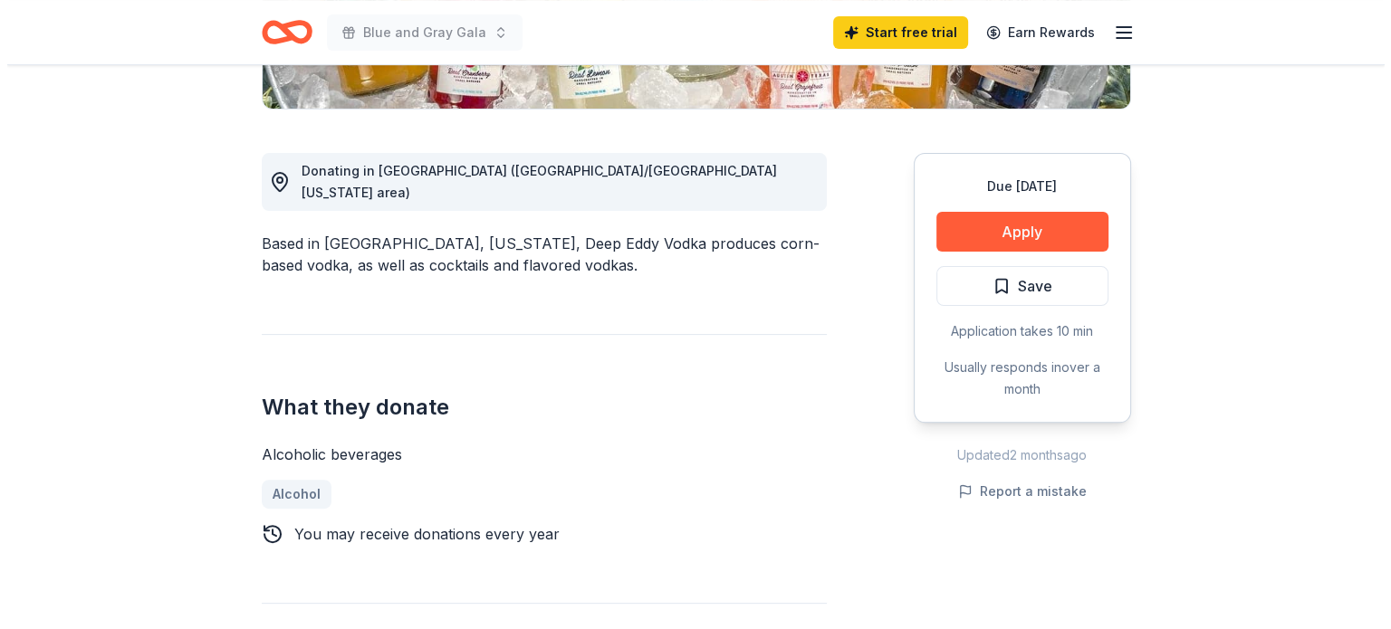
scroll to position [440, 0]
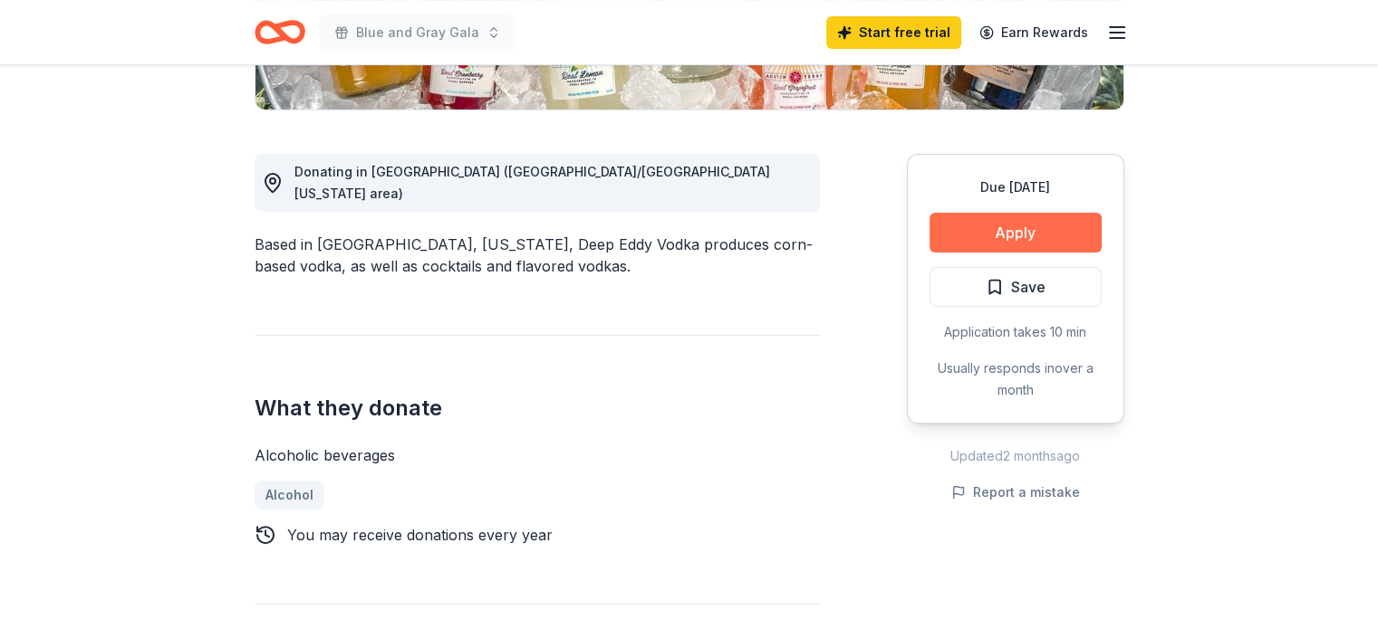
click at [1030, 235] on button "Apply" at bounding box center [1015, 233] width 172 height 40
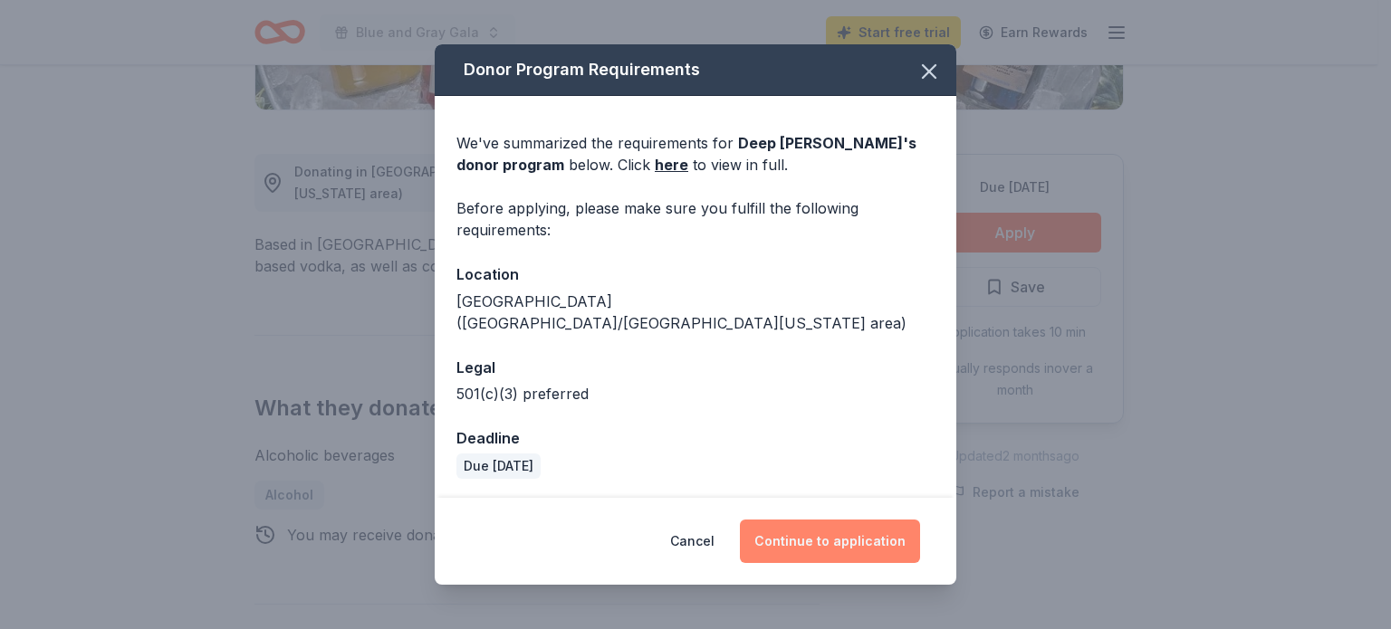
click at [840, 528] on button "Continue to application" at bounding box center [830, 541] width 180 height 43
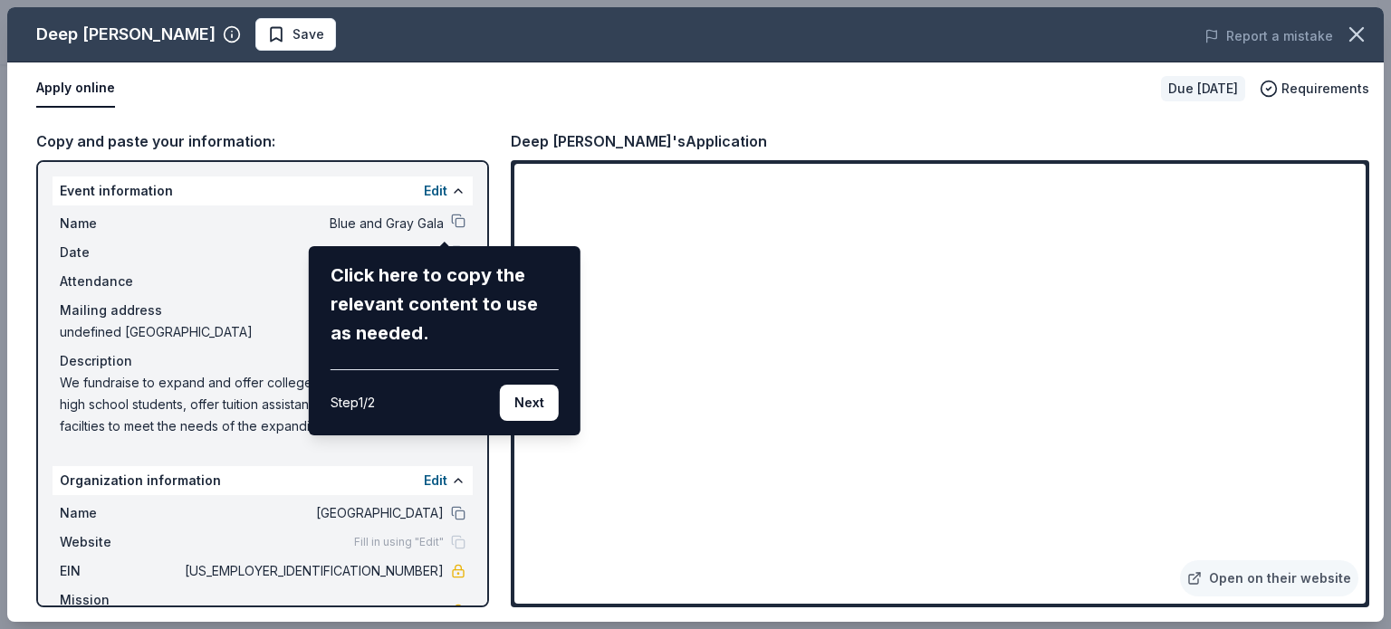
click at [1333, 177] on div "Deep Eddy Vodka Save Report a mistake Apply online Due [DATE] Requirements Copy…" at bounding box center [695, 314] width 1377 height 615
click at [542, 411] on button "Next" at bounding box center [529, 403] width 59 height 36
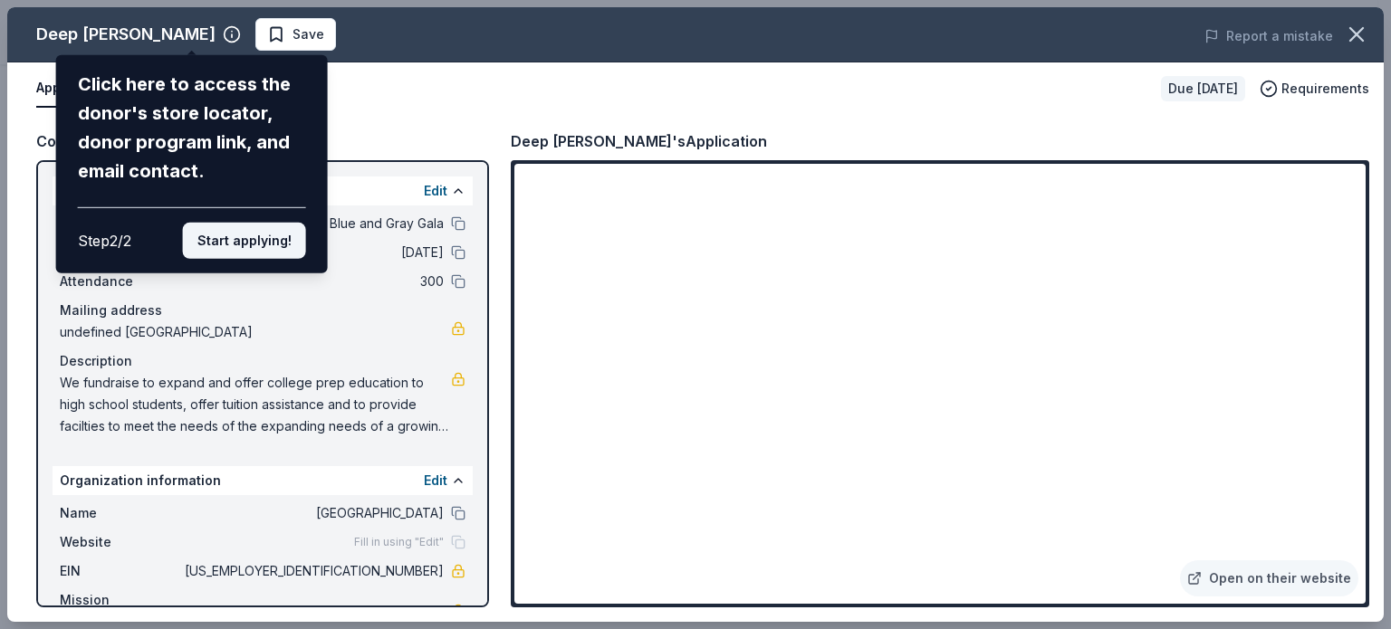
click at [276, 238] on button "Start applying!" at bounding box center [244, 241] width 123 height 36
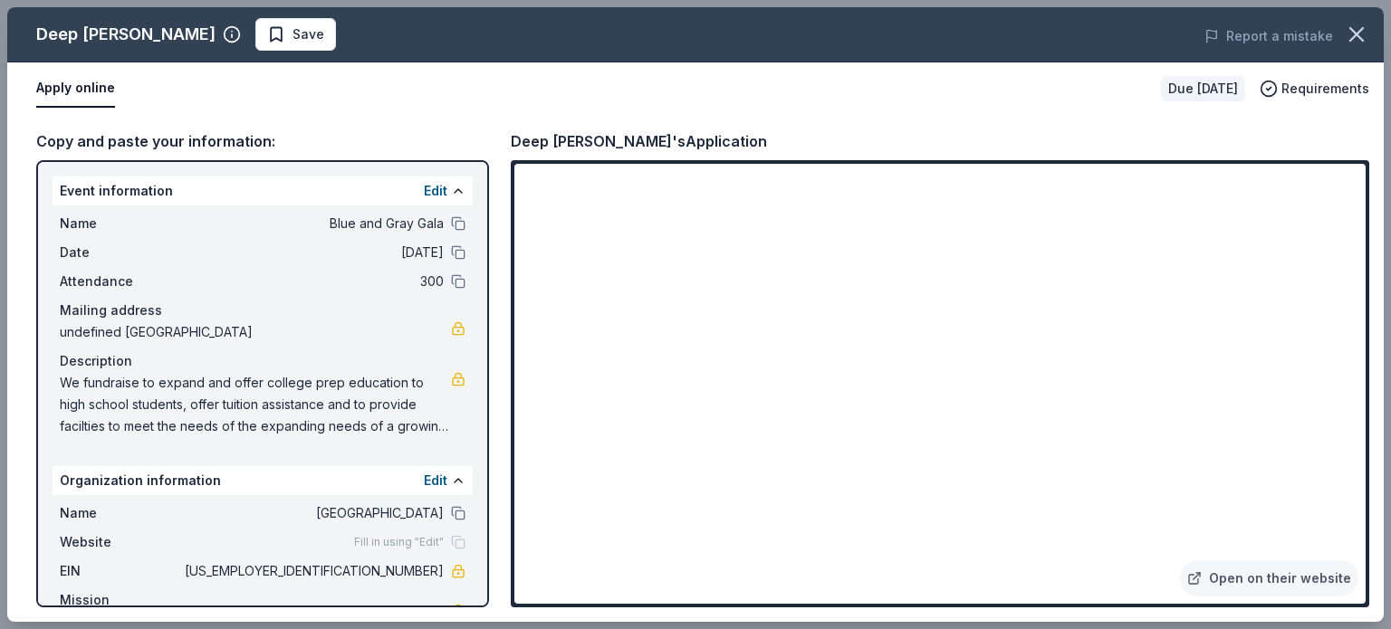
click at [221, 331] on span "undefined Frassati Way, Spring, TX 77389" at bounding box center [255, 333] width 391 height 22
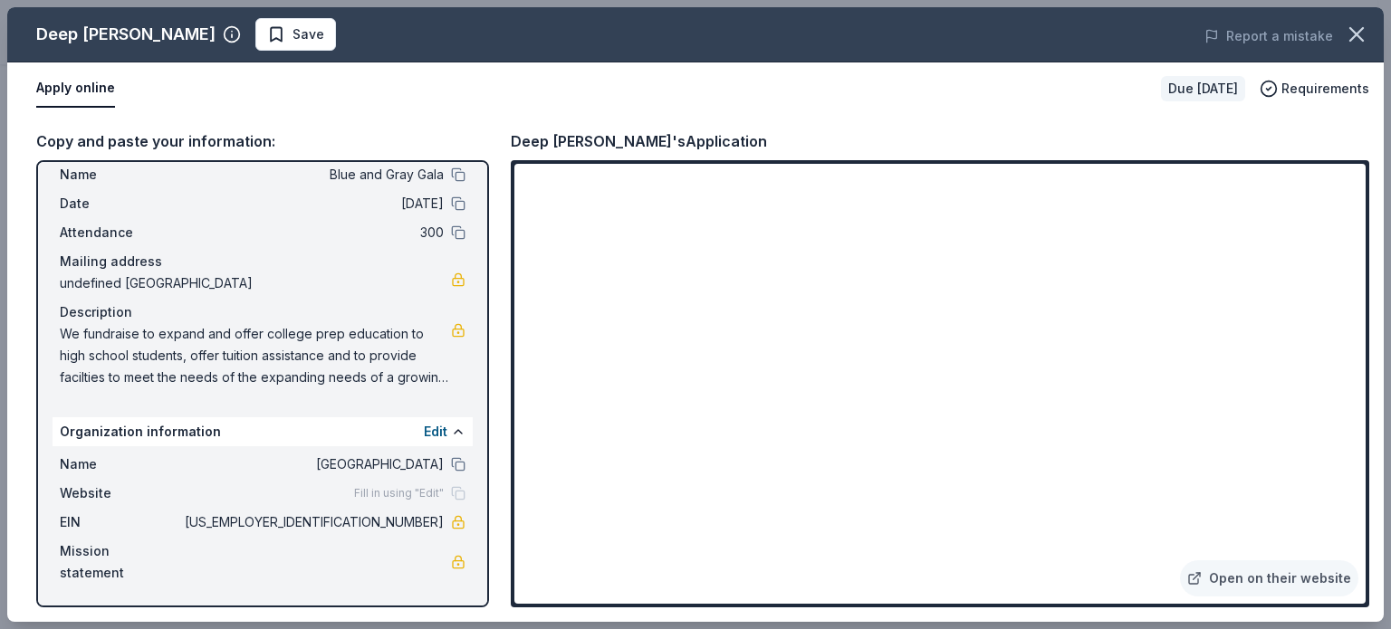
click at [444, 492] on div "Fill in using "Edit"" at bounding box center [409, 493] width 111 height 14
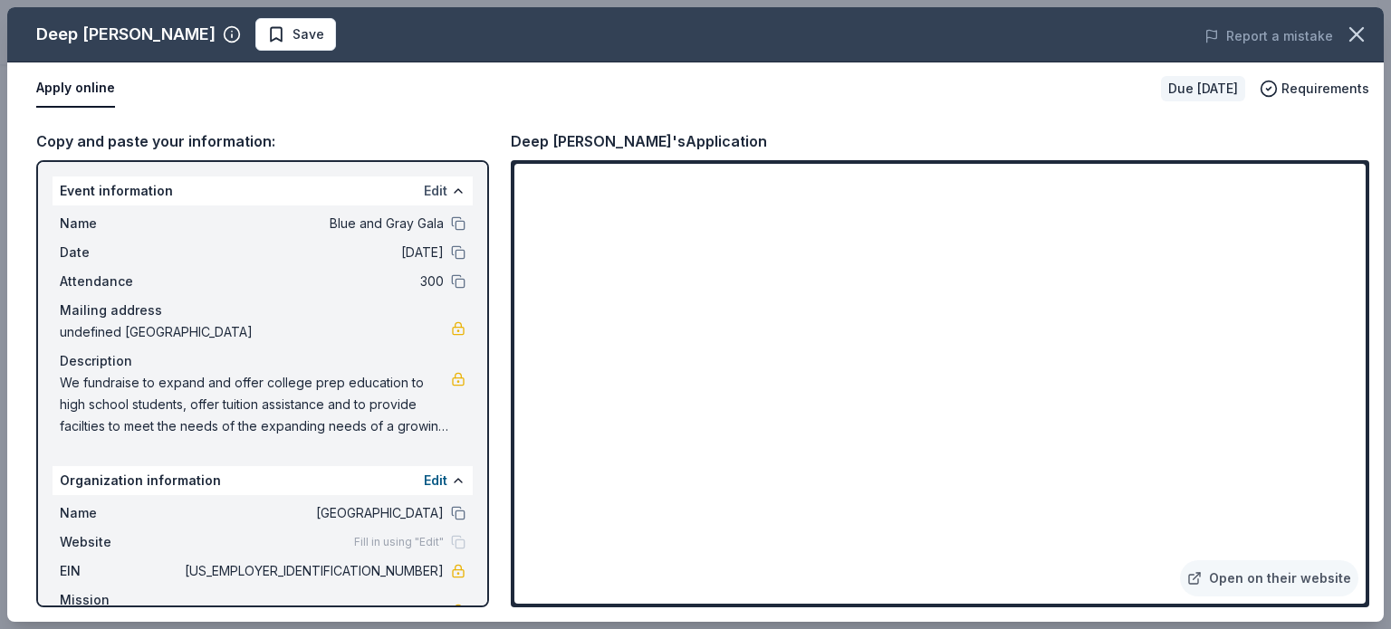
click at [424, 187] on button "Edit" at bounding box center [436, 191] width 24 height 22
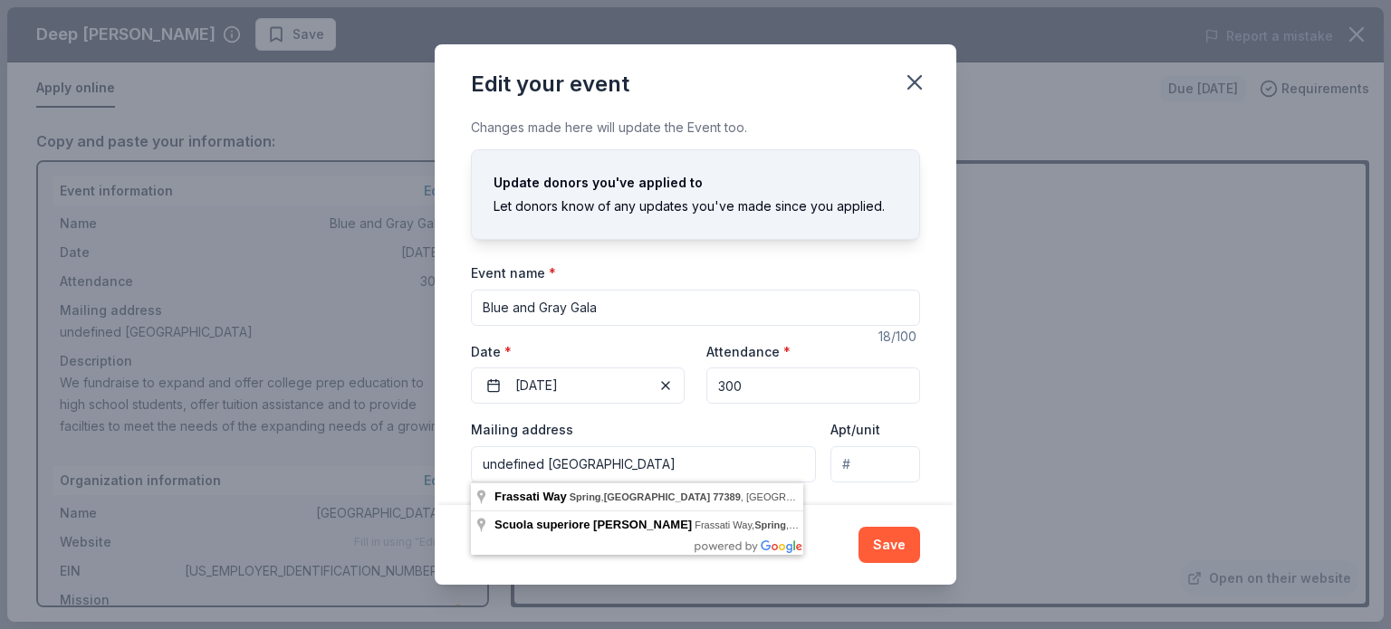
drag, startPoint x: 540, startPoint y: 471, endPoint x: 483, endPoint y: 474, distance: 57.1
click at [483, 474] on input "undefined Frassati Way, Spring, TX, 77389" at bounding box center [643, 465] width 345 height 36
type input "35 Frassati Way, Spring, TX, 77389"
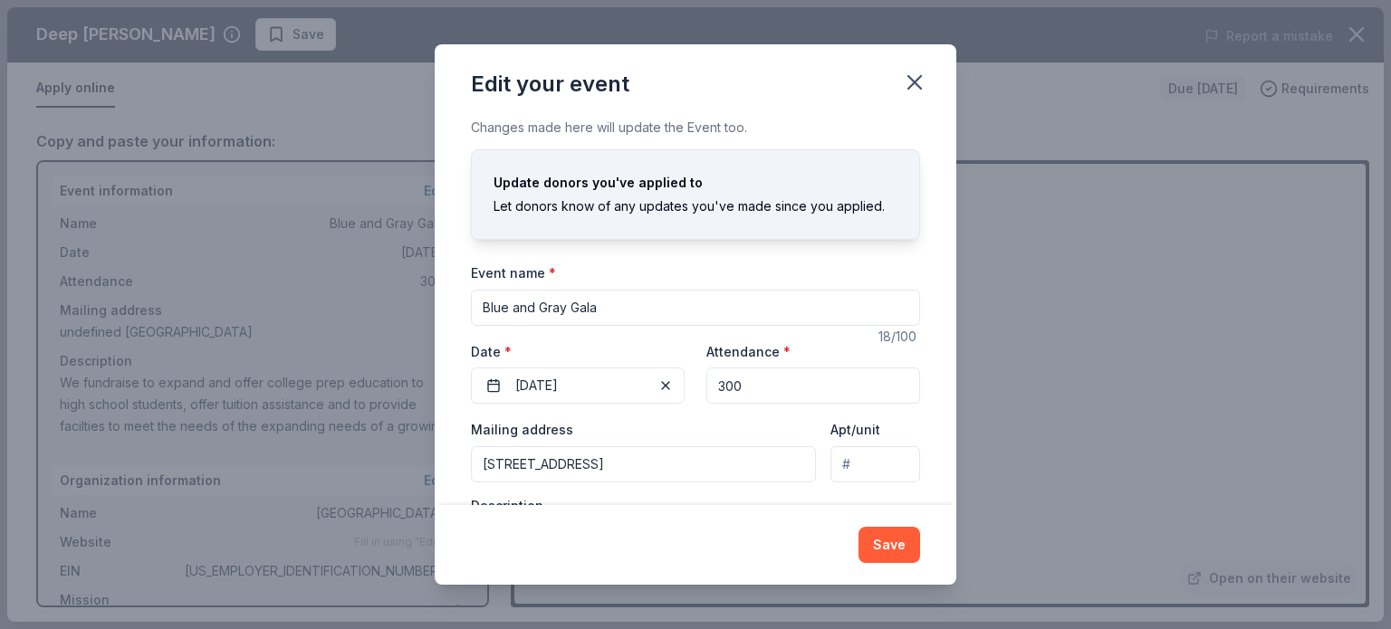
click at [917, 479] on div "Changes made here will update the Event too. Update donors you've applied to Le…" at bounding box center [696, 311] width 522 height 389
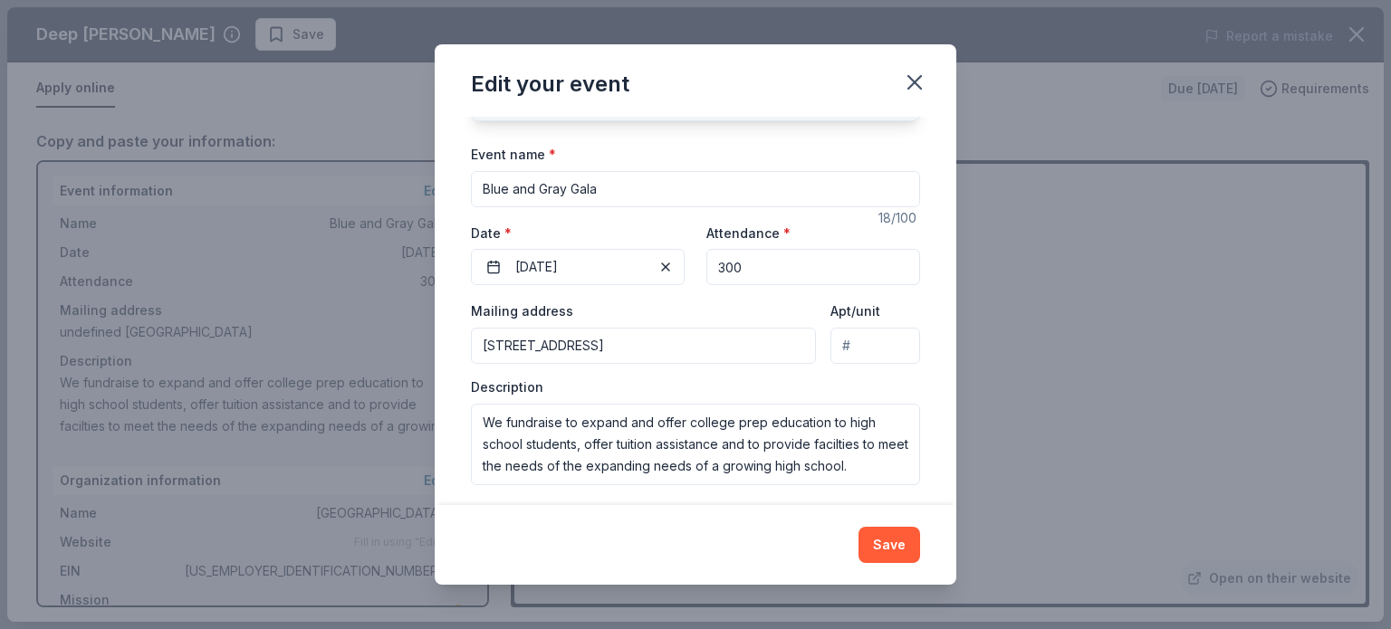
scroll to position [126, 0]
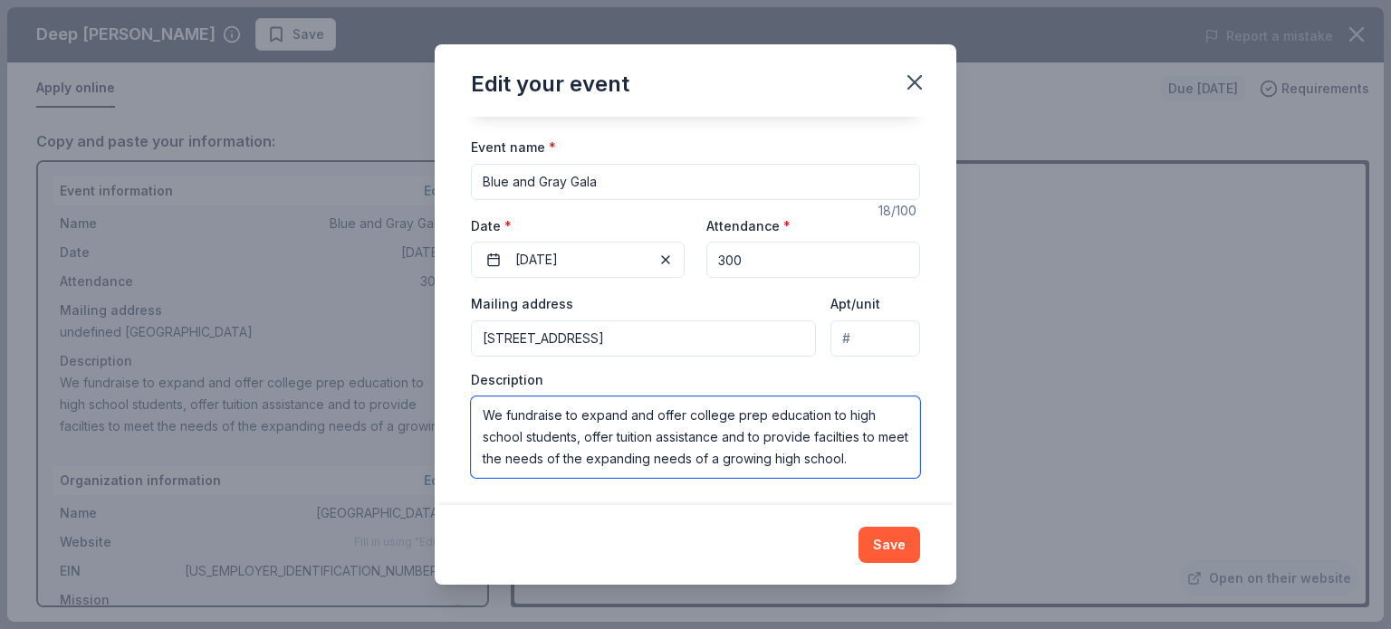
click at [504, 416] on textarea "We fundraise to expand and offer college prep education to high school students…" at bounding box center [695, 438] width 449 height 82
click at [583, 420] on textarea "We are a 501 (c) (3)fundraise to expand and offer college prep education to hig…" at bounding box center [695, 438] width 449 height 82
click at [597, 418] on textarea "We are a 501 (c)(3)fundraise to expand and offer college prep education to high…" at bounding box center [695, 438] width 449 height 82
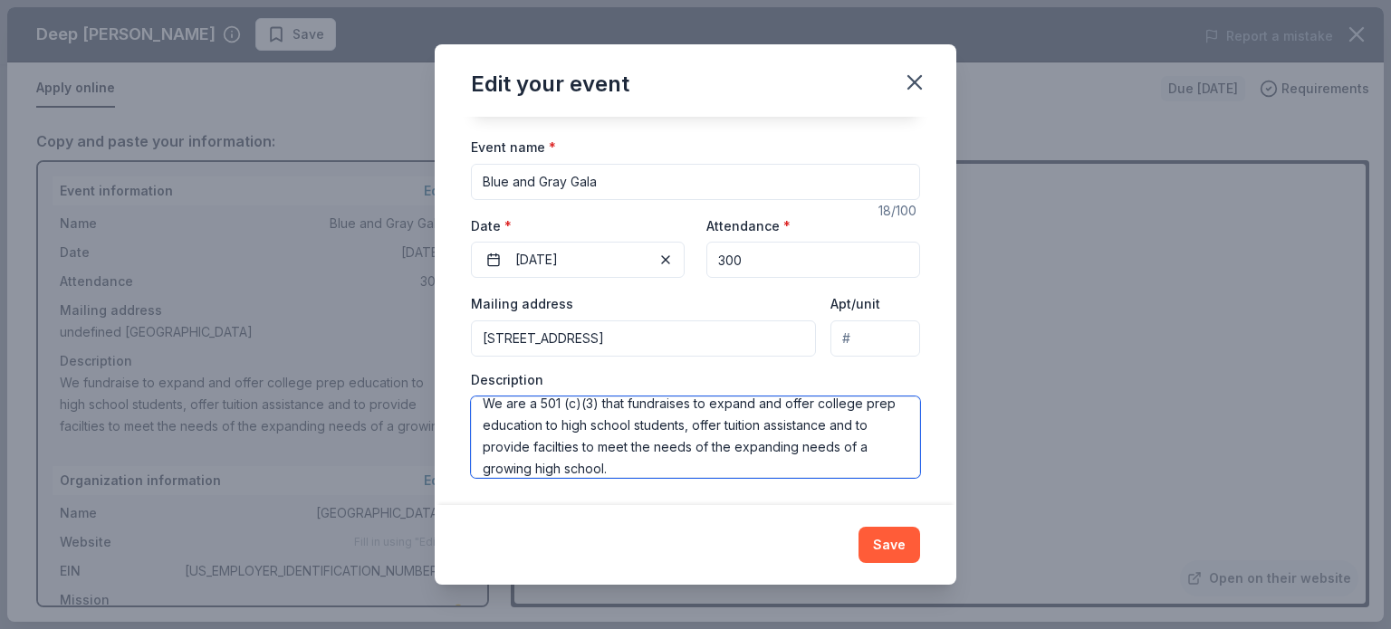
scroll to position [22, 0]
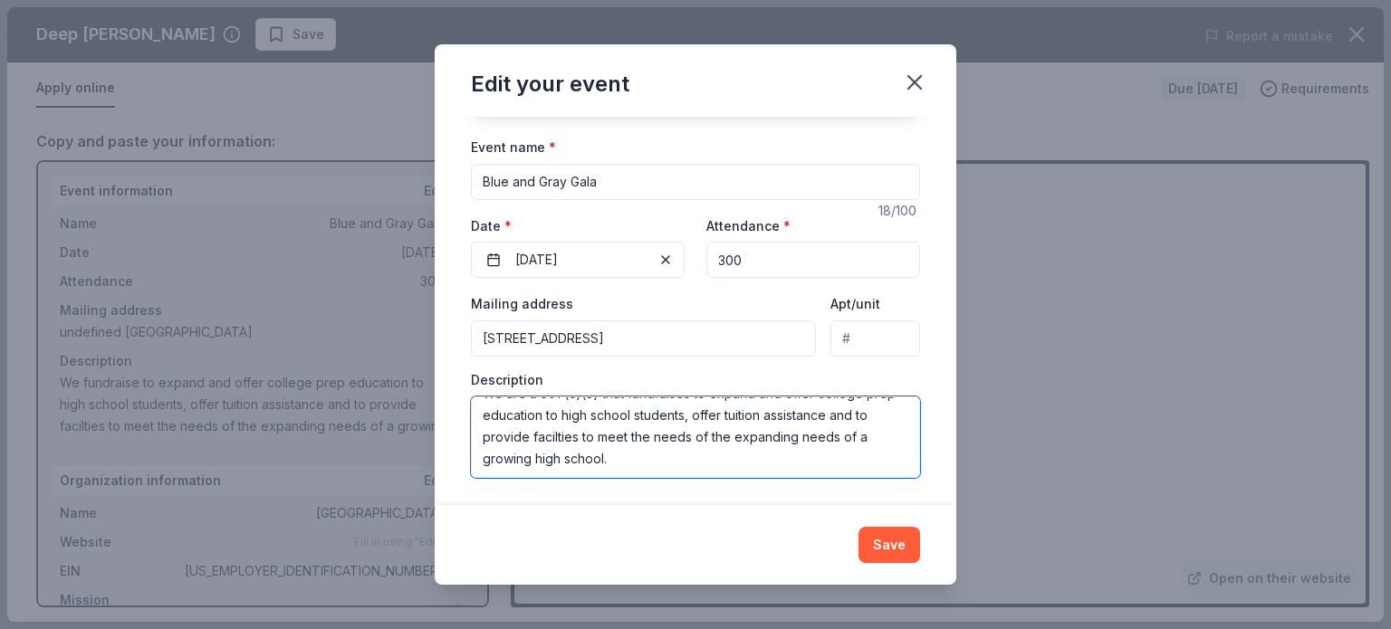
click at [769, 434] on textarea "We are a 501 (c)(3) that fundraises to expand and offer college prep education …" at bounding box center [695, 438] width 449 height 82
type textarea "We are a 501 (c)(3) that fundraises to expand and offer college prep education …"
click at [887, 553] on button "Save" at bounding box center [890, 545] width 62 height 36
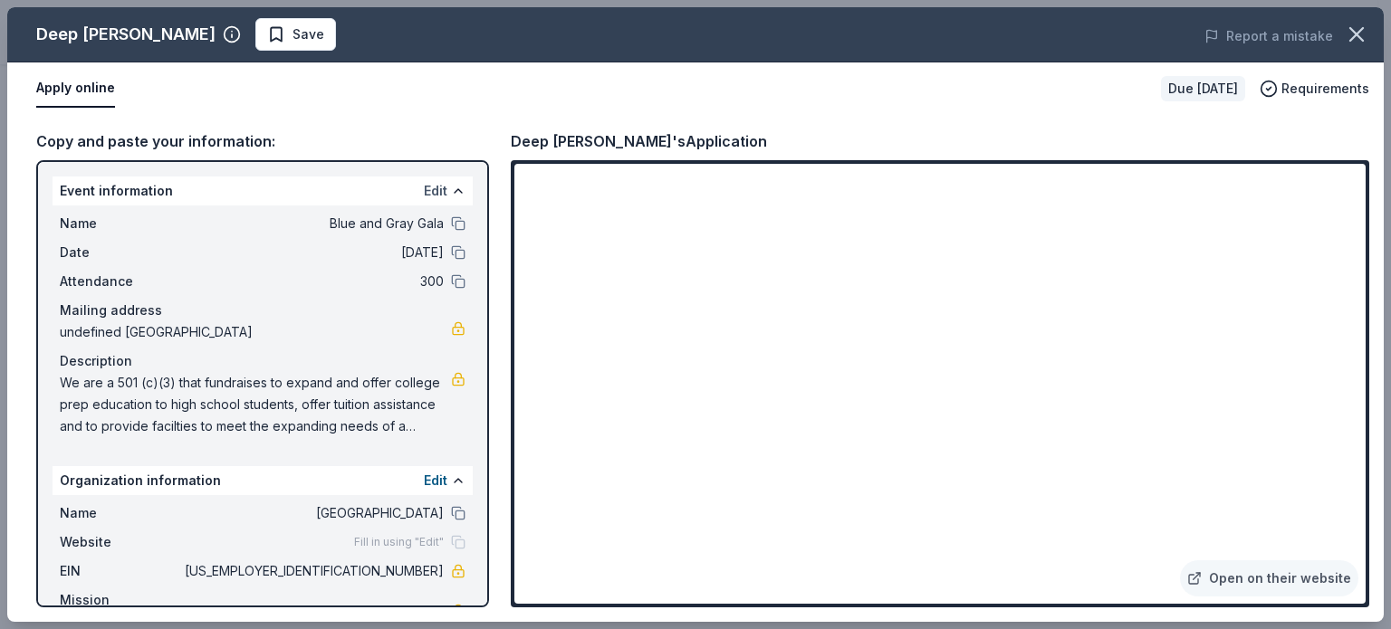
click at [424, 190] on button "Edit" at bounding box center [436, 191] width 24 height 22
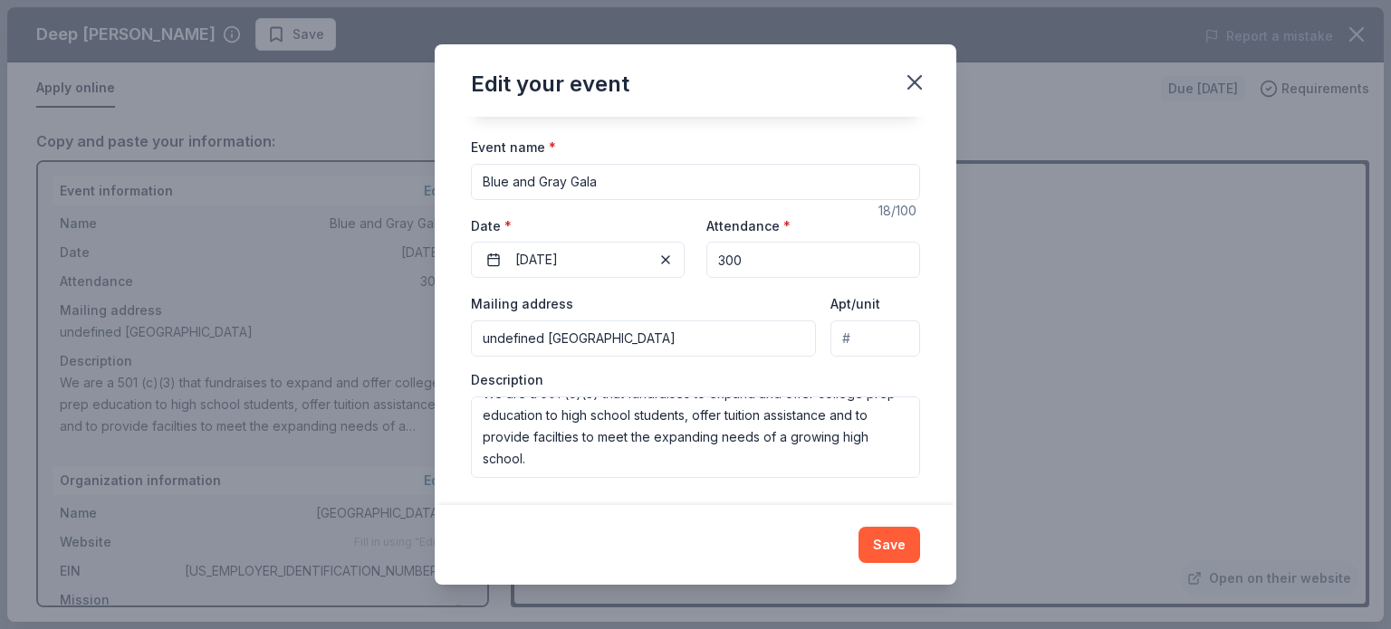
scroll to position [0, 0]
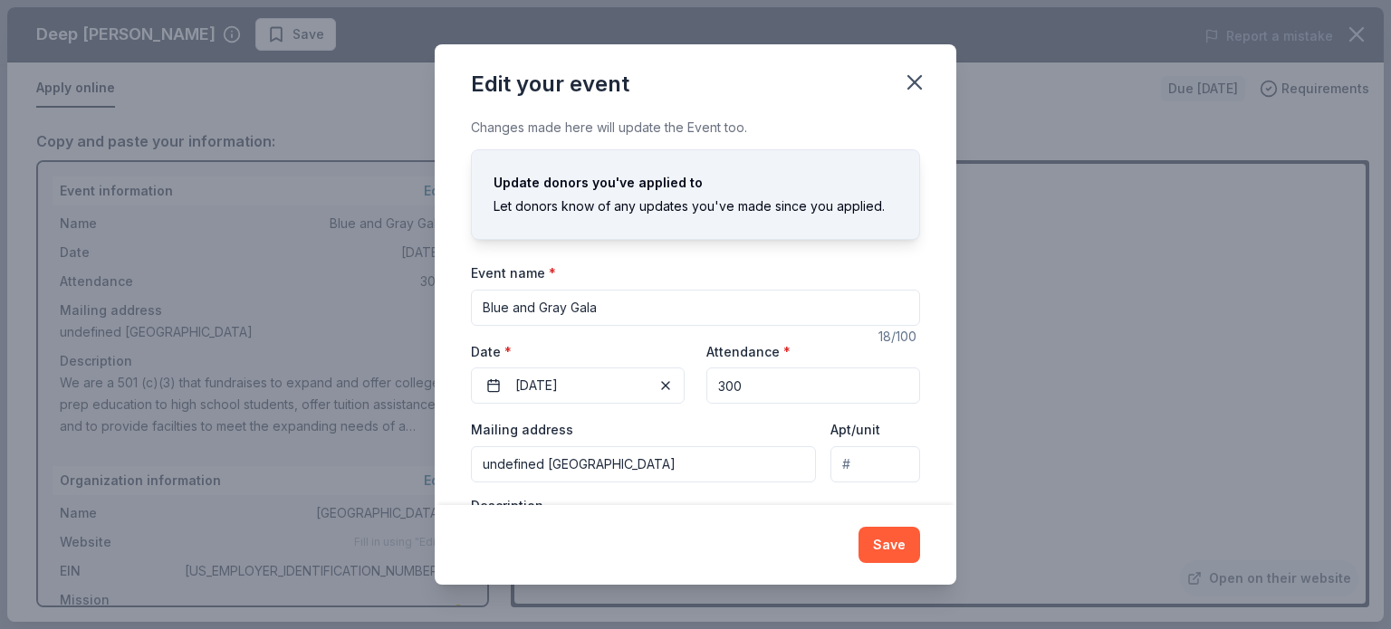
click at [680, 308] on input "Blue and Gray Gala" at bounding box center [695, 308] width 449 height 36
click at [480, 309] on input "Blue and Gray Gala" at bounding box center [695, 308] width 449 height 36
type input "Frassati's Blue and Gray Gala"
click at [884, 553] on button "Save" at bounding box center [890, 545] width 62 height 36
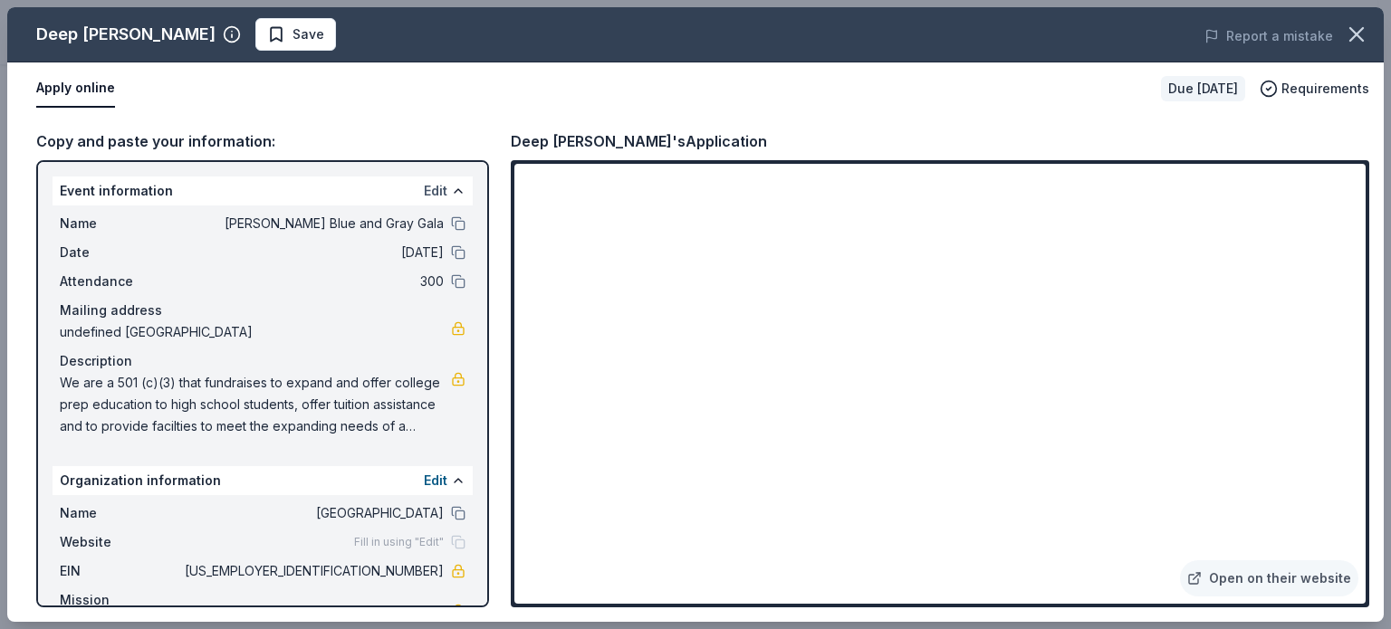
click at [424, 186] on button "Edit" at bounding box center [436, 191] width 24 height 22
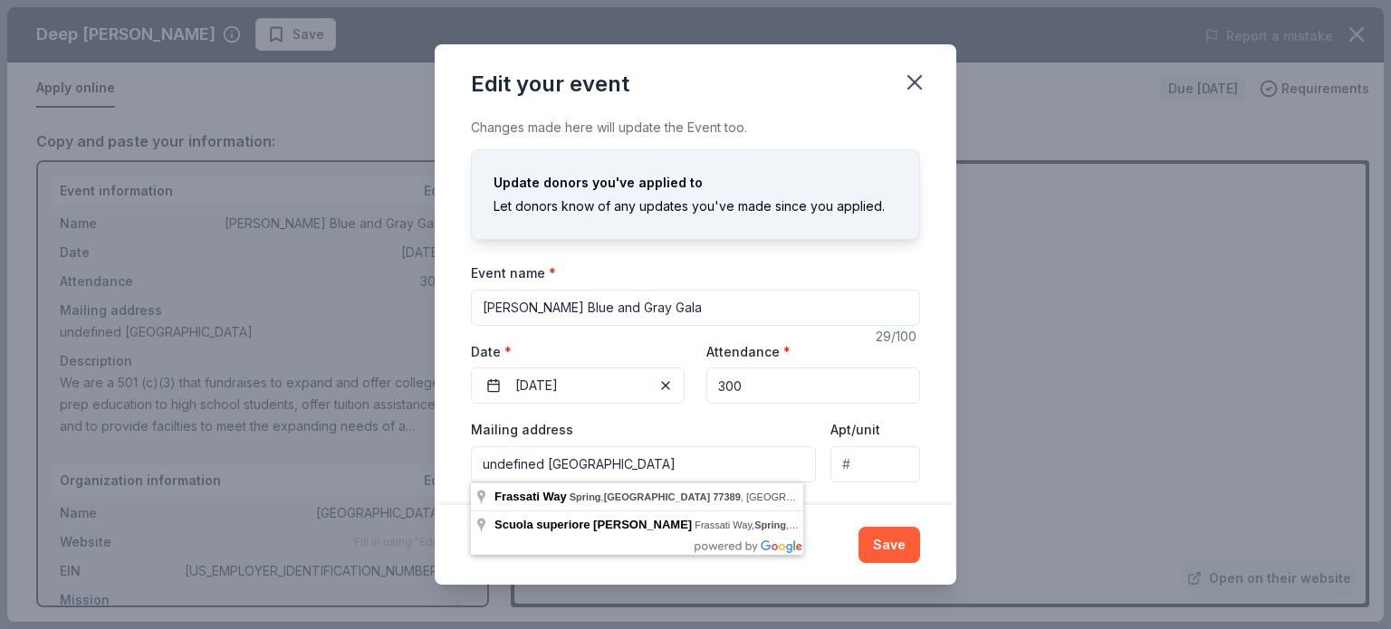
drag, startPoint x: 540, startPoint y: 465, endPoint x: 442, endPoint y: 483, distance: 99.5
click at [442, 483] on div "Changes made here will update the Event too. Update donors you've applied to Le…" at bounding box center [696, 311] width 522 height 389
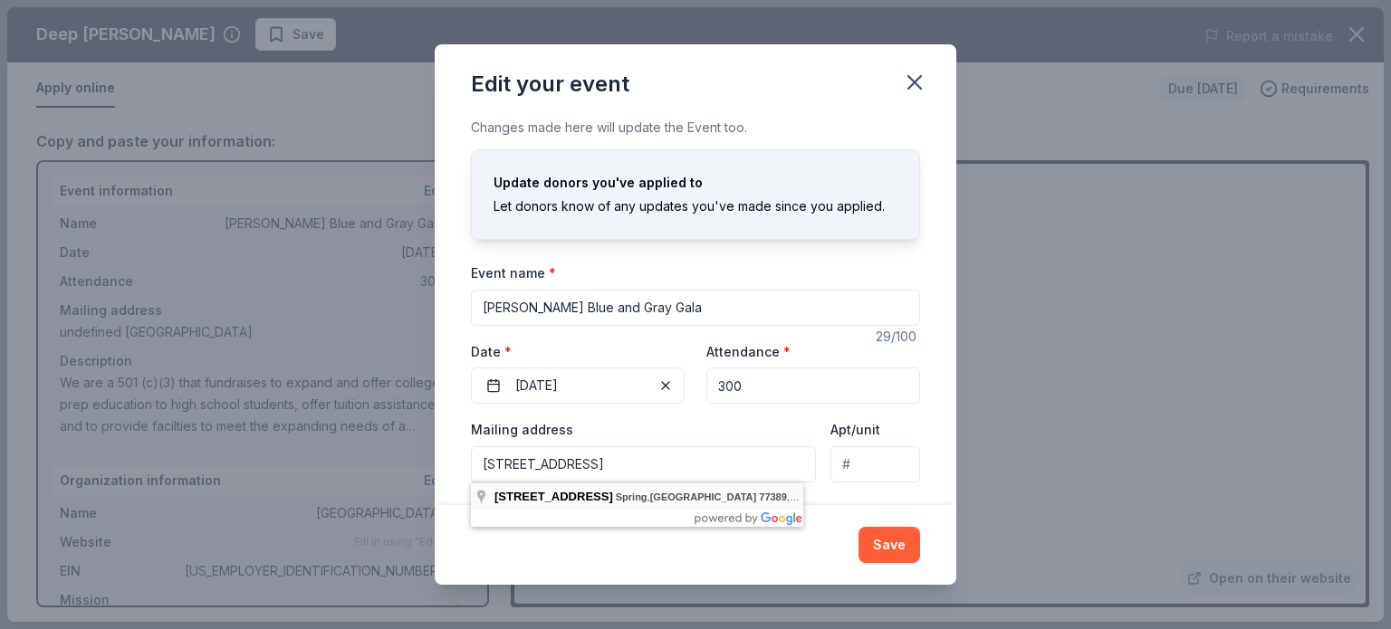
type input "21551 Frassati Way, Spring, TX, 77389"
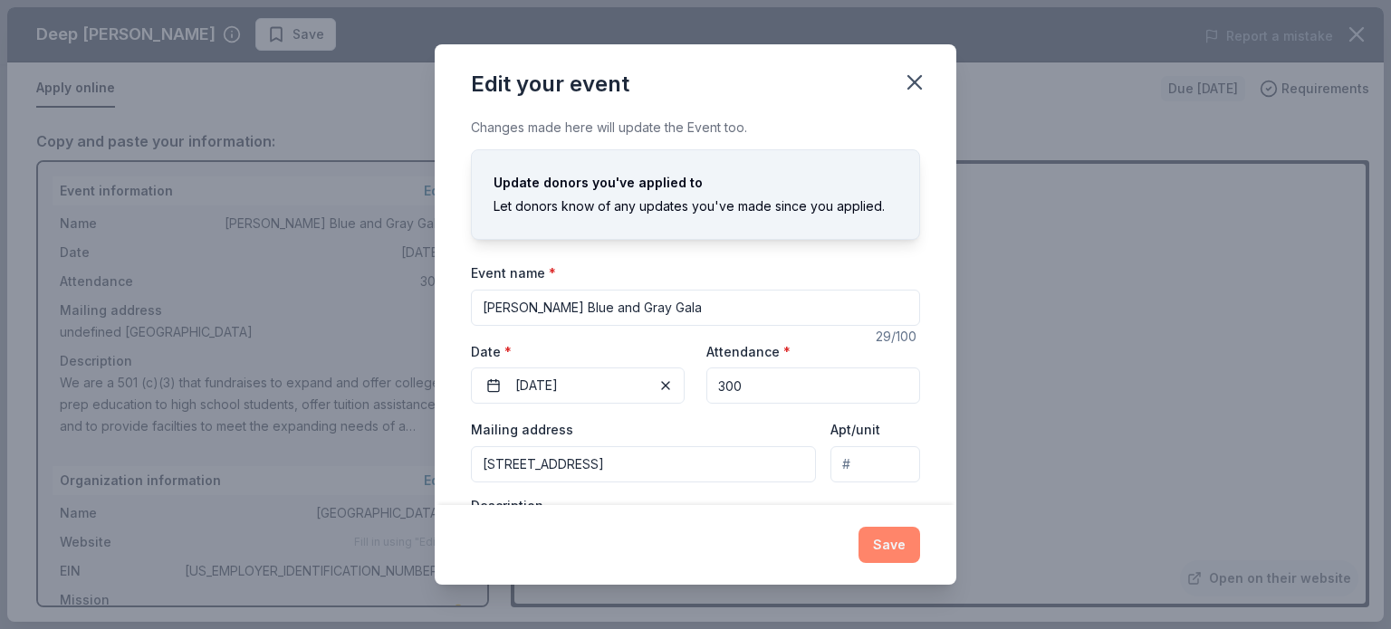
click at [879, 544] on button "Save" at bounding box center [890, 545] width 62 height 36
